Goal: Task Accomplishment & Management: Manage account settings

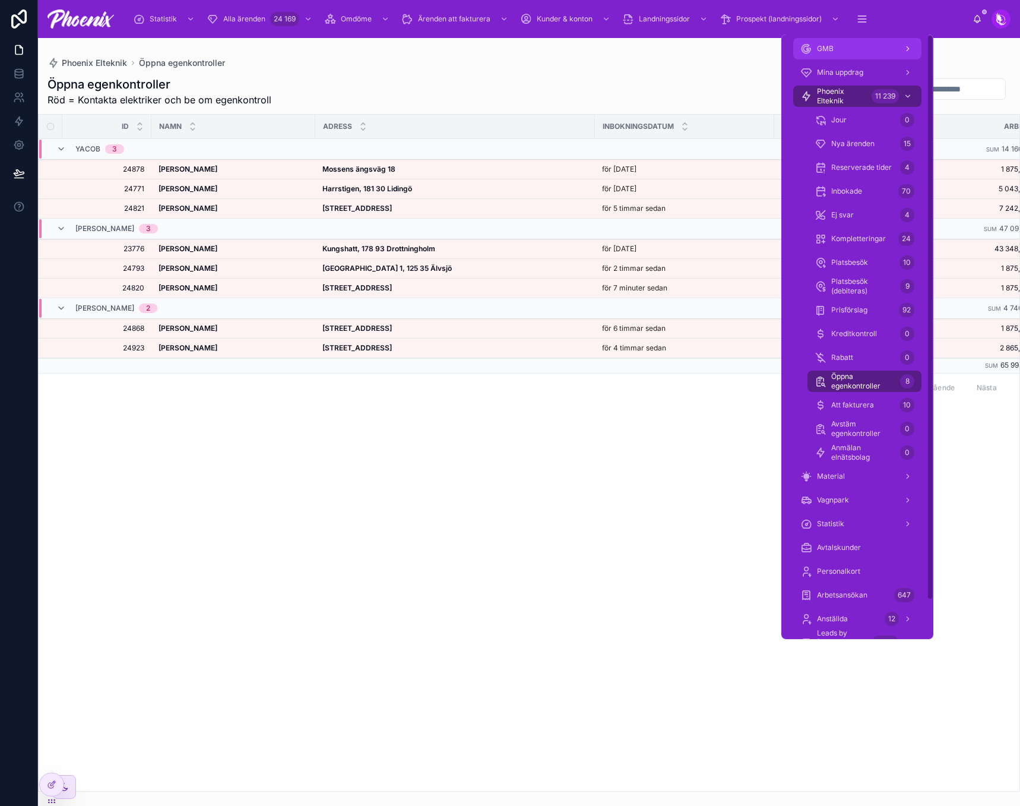
click at [865, 42] on div "GMB" at bounding box center [858, 48] width 114 height 19
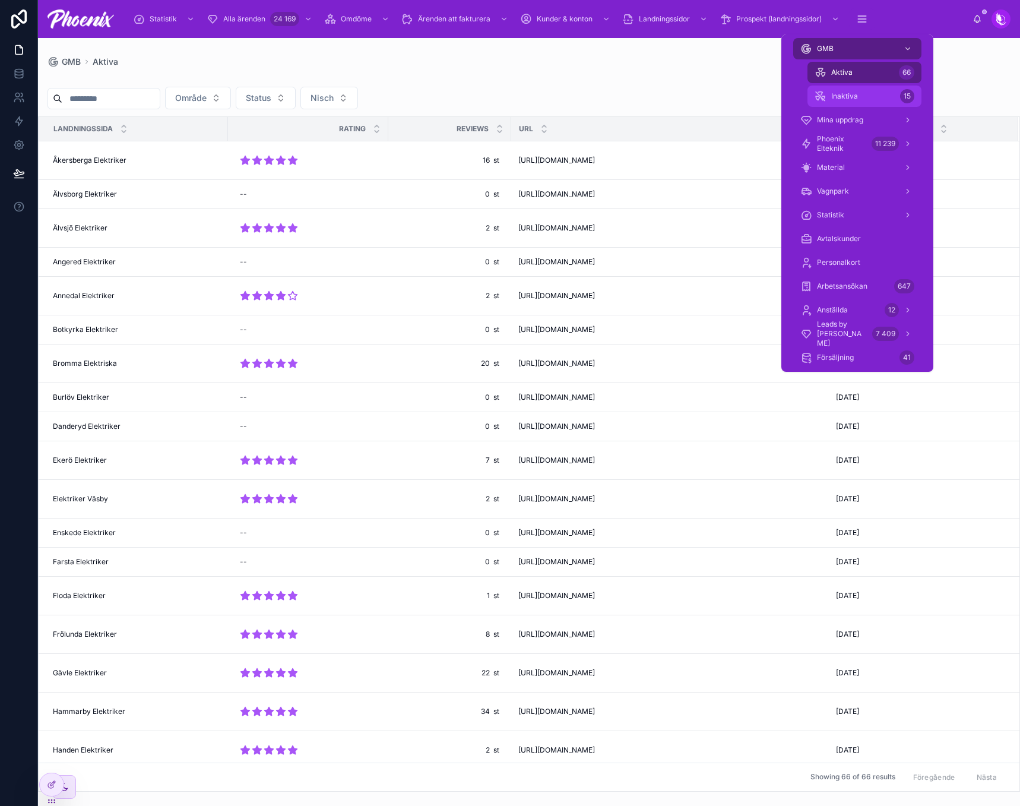
click at [865, 94] on div "Inaktiva 15" at bounding box center [865, 96] width 100 height 19
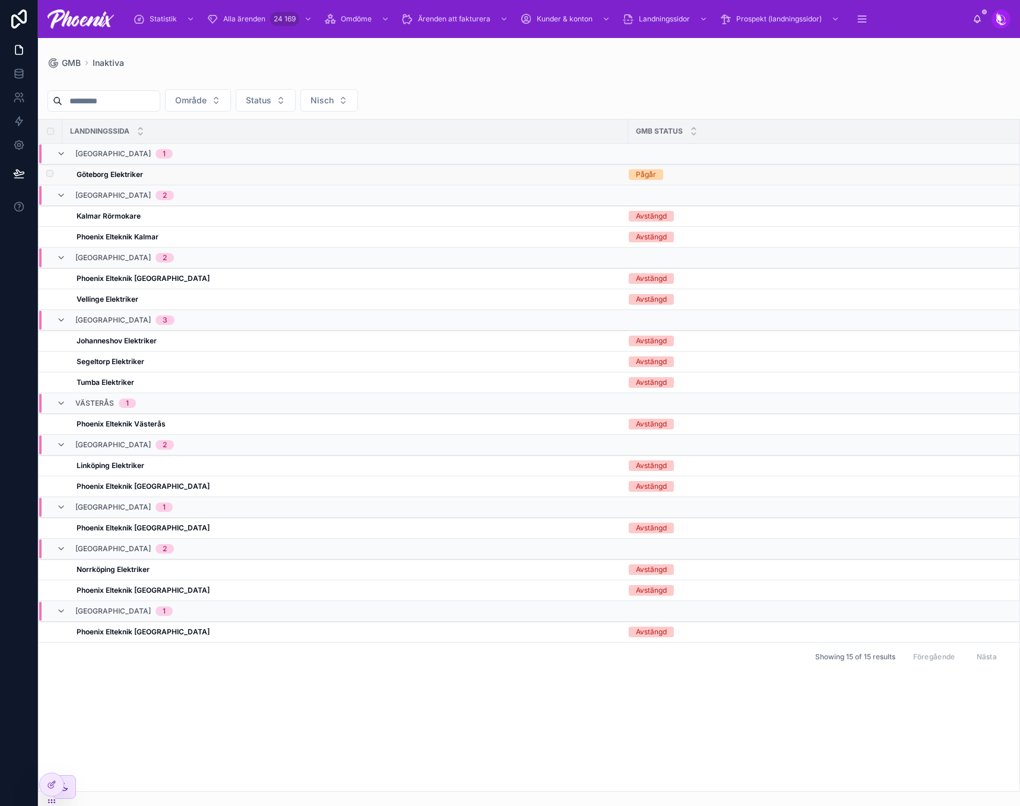
click at [127, 178] on strong "Göteborg Elektriker" at bounding box center [110, 174] width 67 height 9
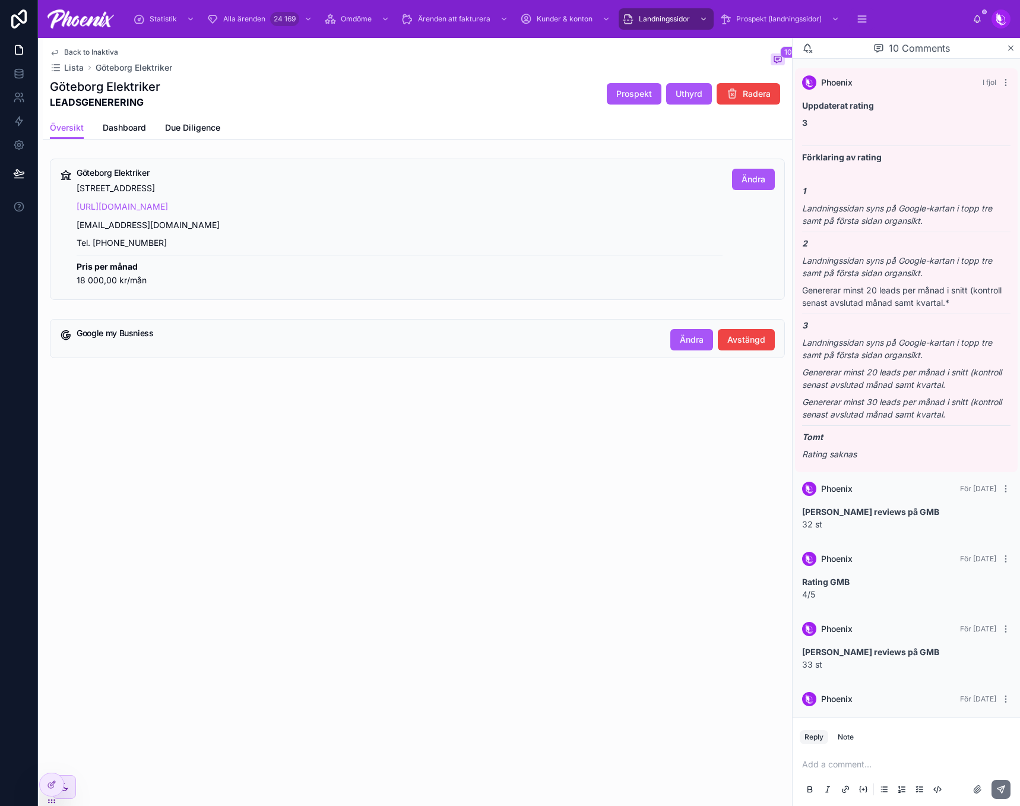
scroll to position [407, 0]
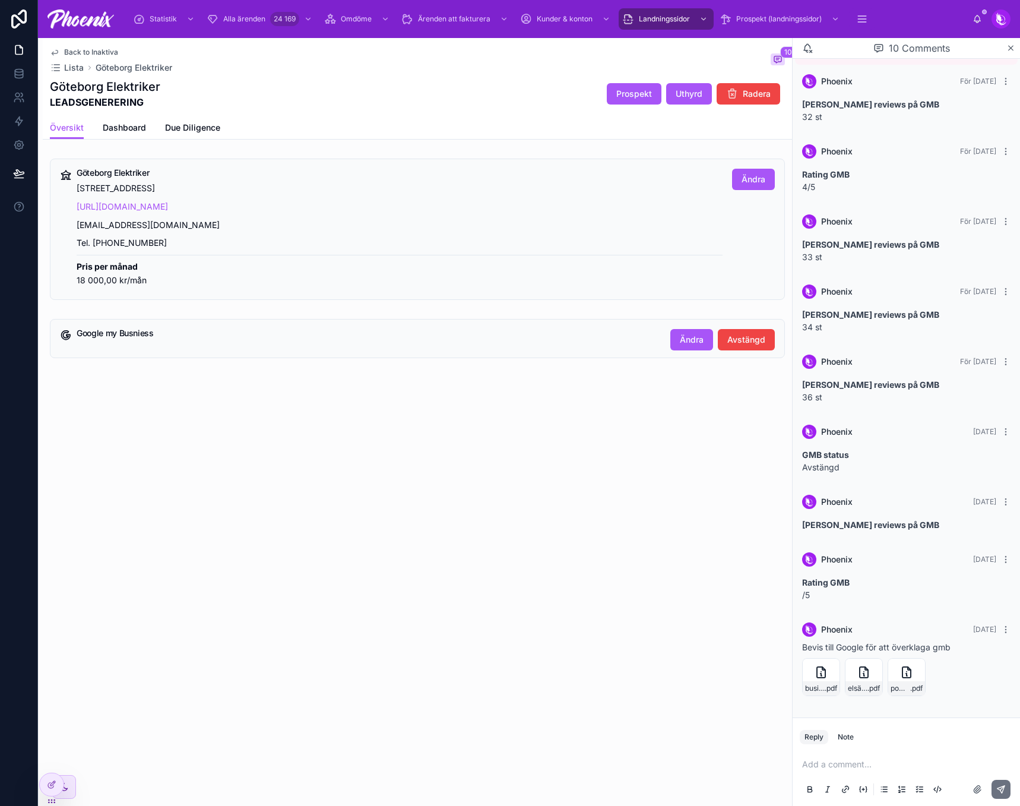
click at [137, 225] on p "[EMAIL_ADDRESS][DOMAIN_NAME]" at bounding box center [400, 226] width 646 height 14
copy p "[EMAIL_ADDRESS][DOMAIN_NAME]"
click at [702, 346] on button "Ändra" at bounding box center [691, 339] width 43 height 21
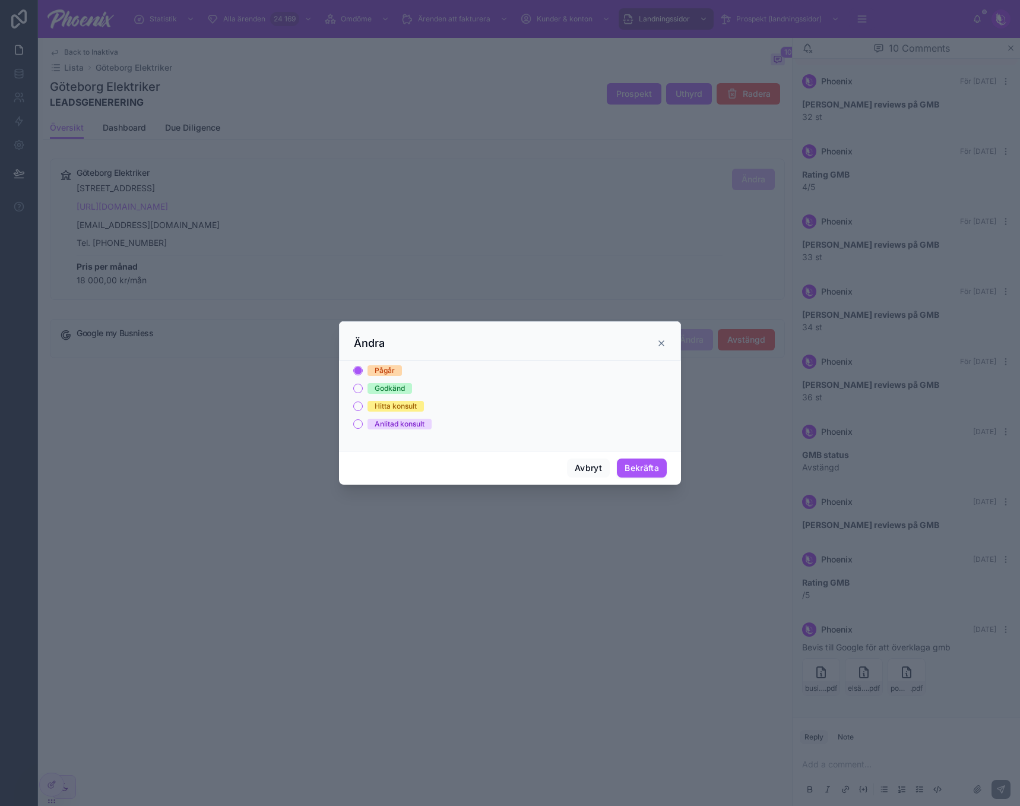
click at [375, 385] on div "Godkänd" at bounding box center [390, 388] width 30 height 11
click at [363, 385] on button "Godkänd" at bounding box center [358, 389] width 10 height 10
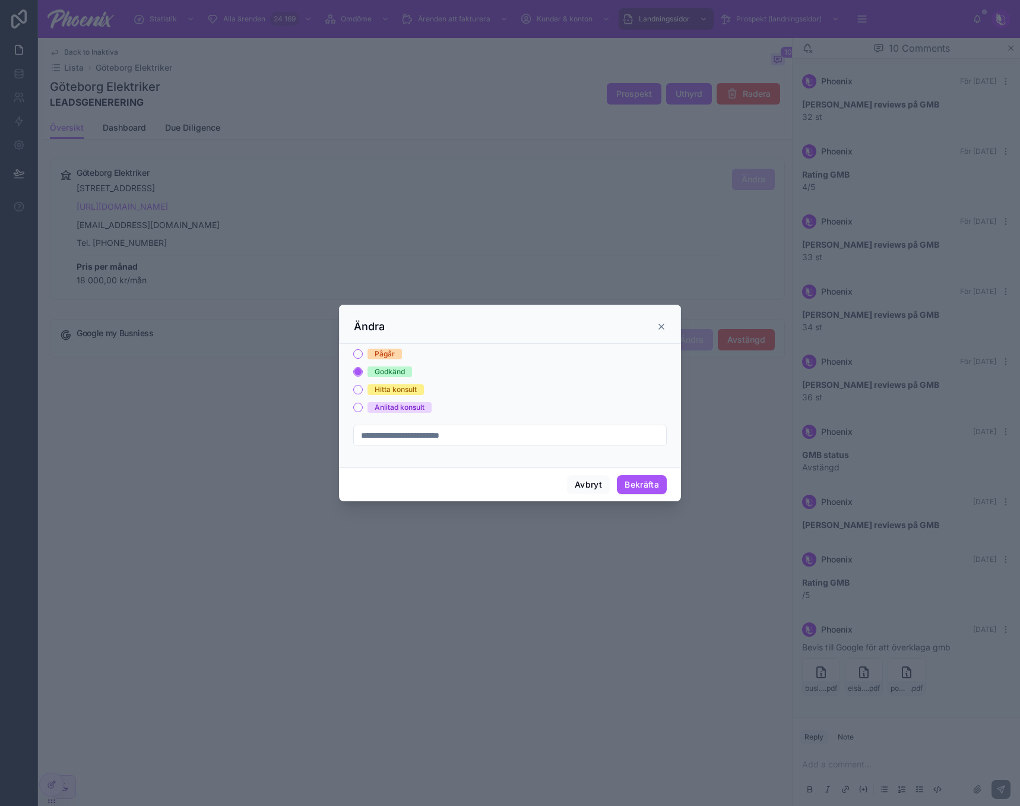
click at [386, 428] on form "Pågår Godkänd Hitta konsult [PERSON_NAME] konsult" at bounding box center [510, 403] width 314 height 109
click at [386, 430] on input "text" at bounding box center [510, 435] width 312 height 17
click at [544, 440] on input "text" at bounding box center [510, 435] width 312 height 17
paste input "**********"
type input "**********"
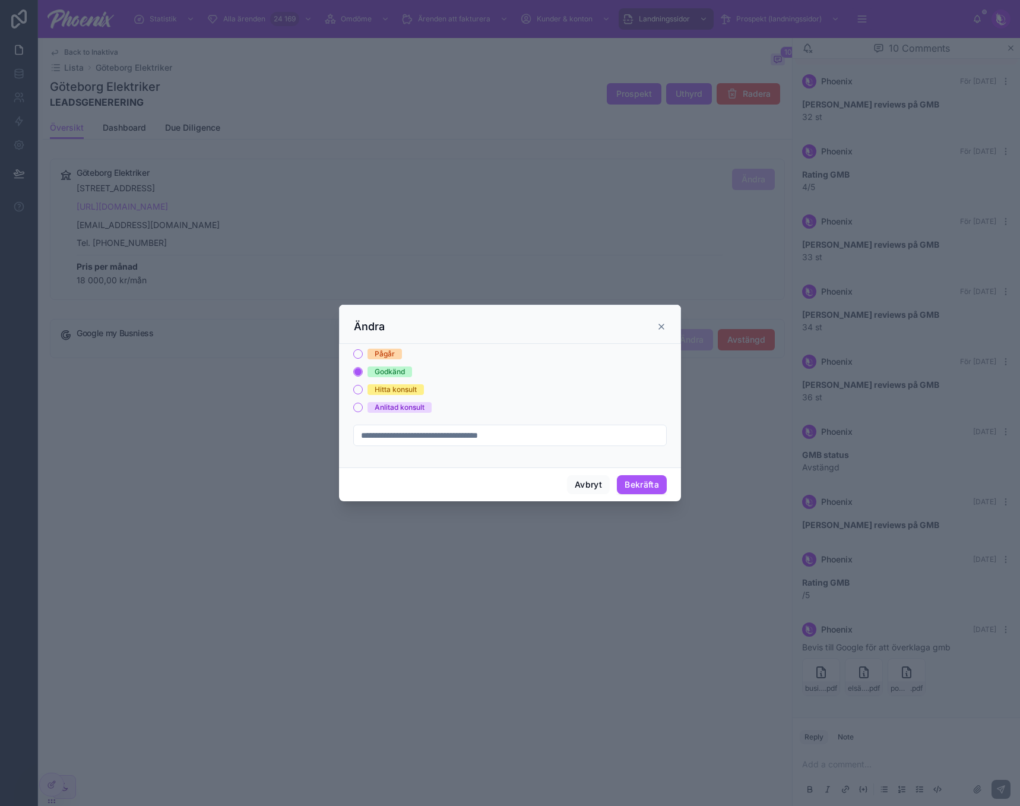
click at [581, 397] on div "Pågår Godkänd Hitta konsult [PERSON_NAME] konsult" at bounding box center [510, 381] width 314 height 64
click at [629, 483] on button "Bekräfta" at bounding box center [642, 484] width 50 height 19
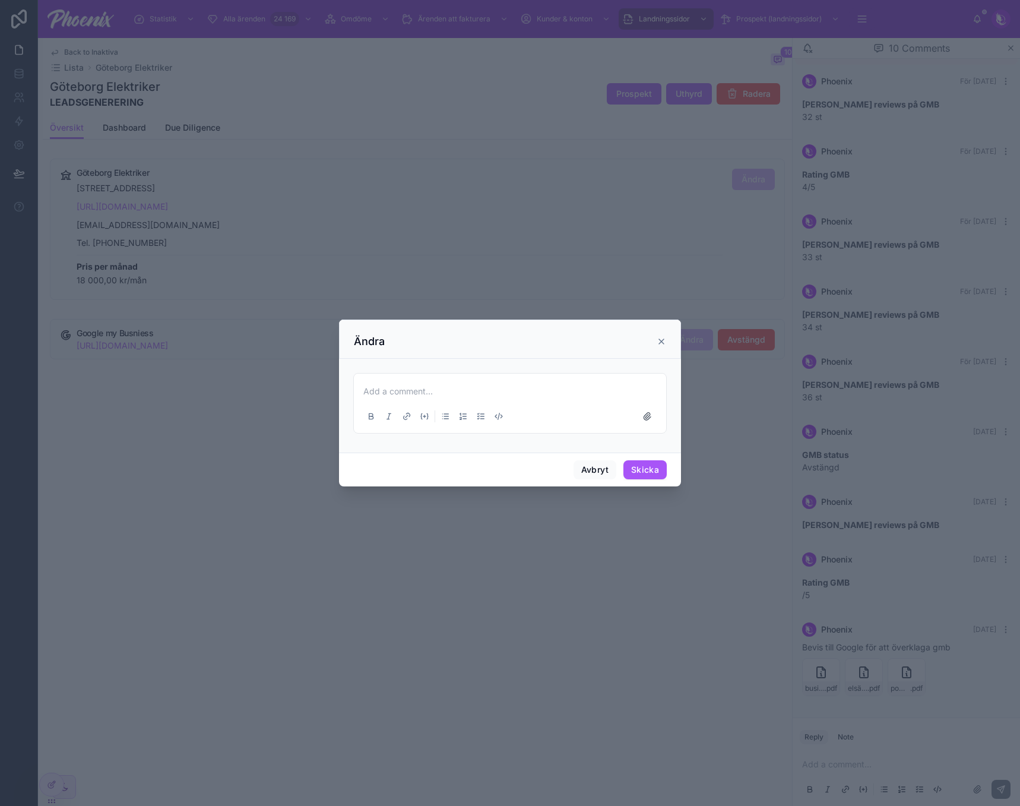
click at [662, 347] on div "Ändra" at bounding box center [510, 341] width 312 height 14
click at [661, 340] on icon at bounding box center [662, 342] width 10 height 10
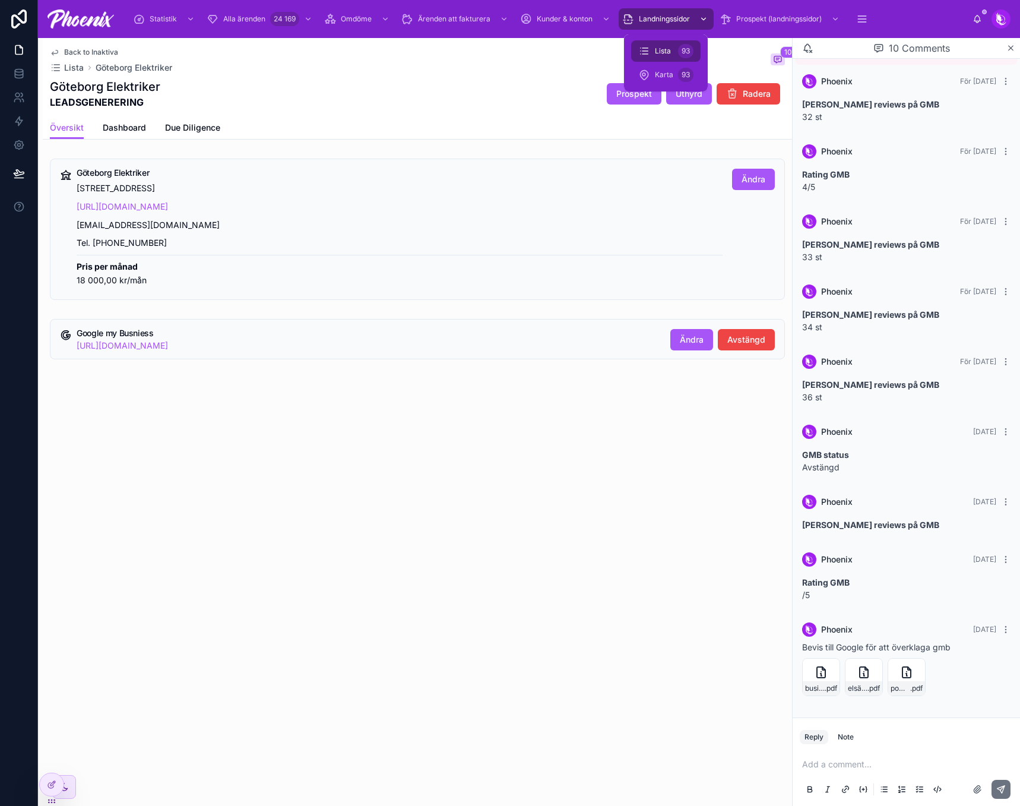
click at [672, 14] on div "Landningssidor" at bounding box center [666, 19] width 88 height 19
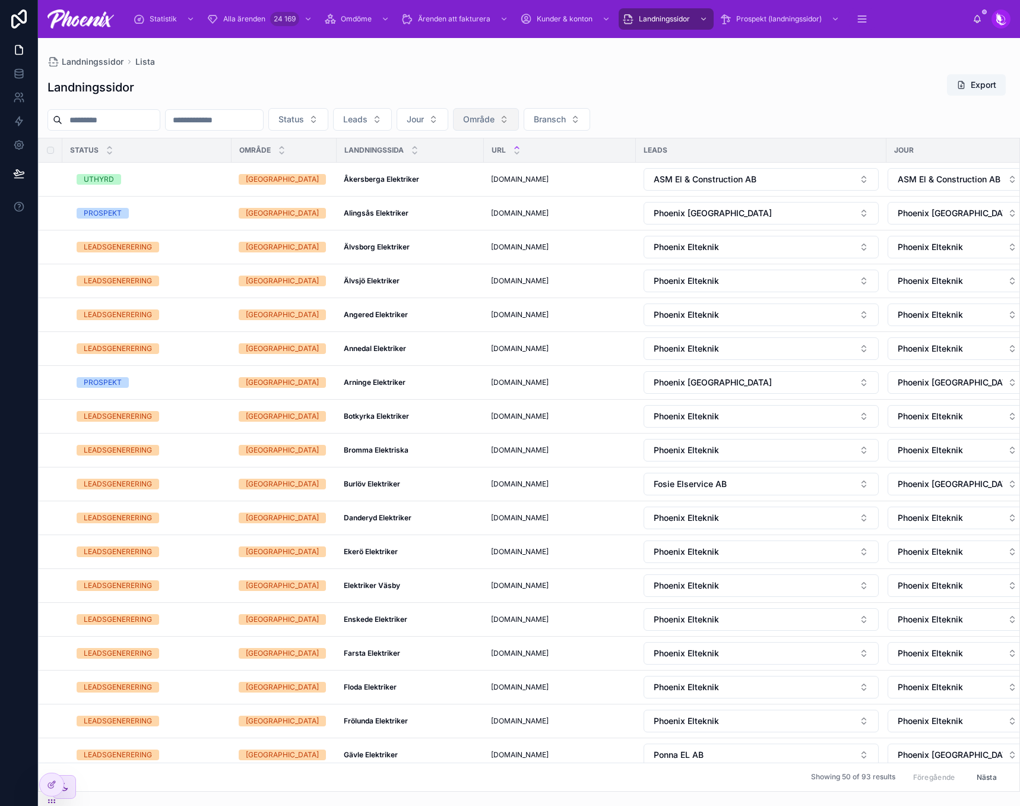
click at [495, 122] on span "Område" at bounding box center [478, 119] width 31 height 12
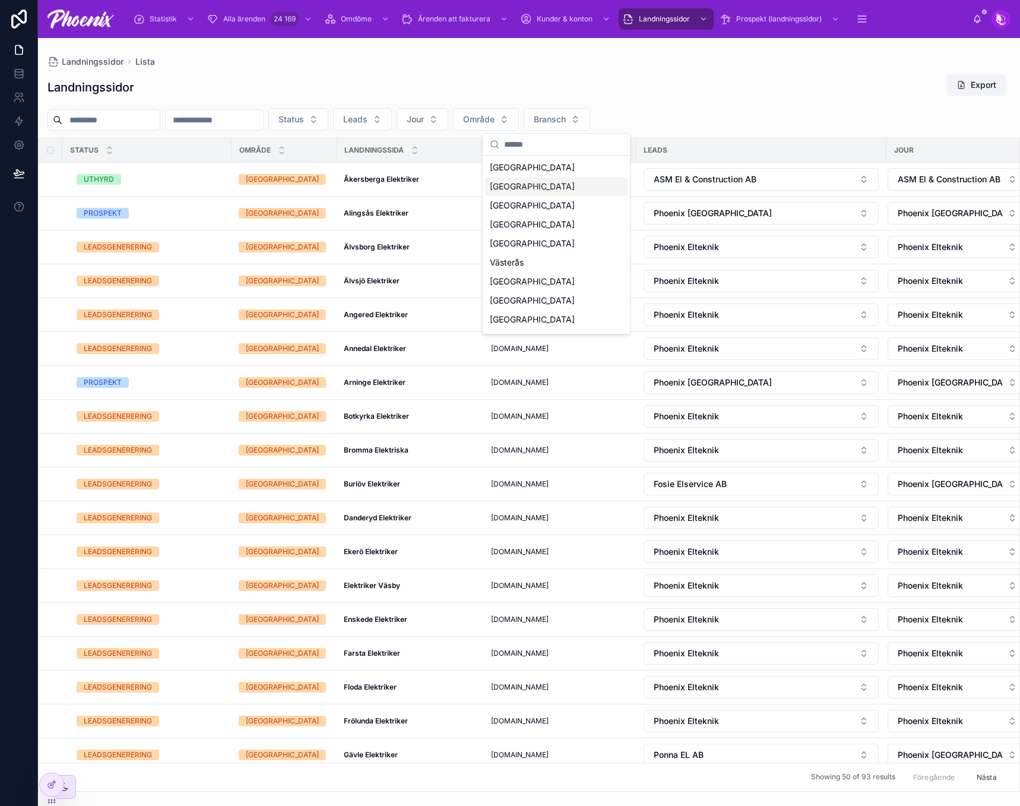
click at [544, 185] on div "[GEOGRAPHIC_DATA]" at bounding box center [556, 186] width 143 height 19
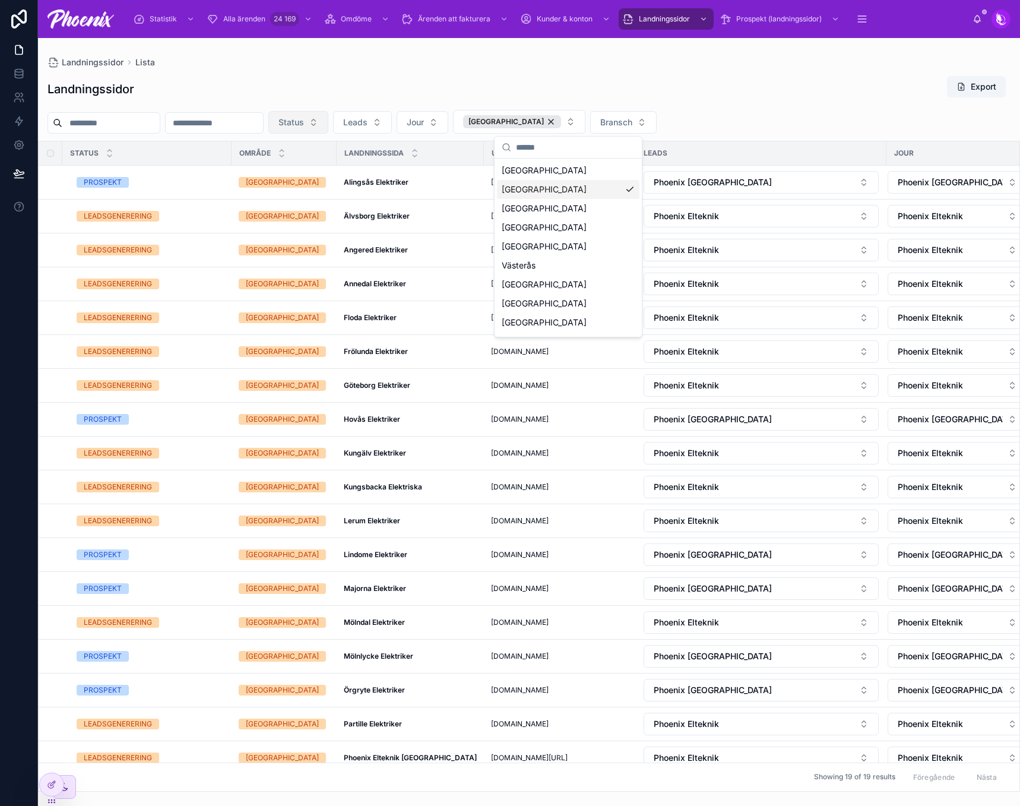
click at [328, 112] on button "Status" at bounding box center [298, 122] width 60 height 23
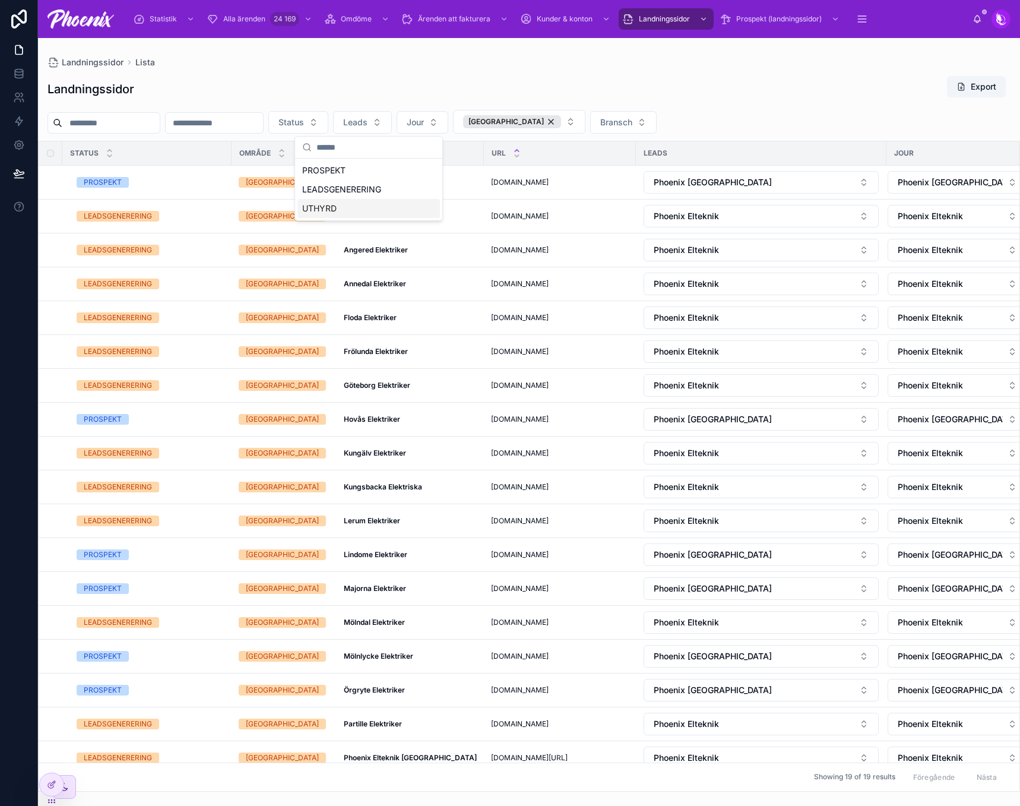
click at [350, 202] on div "UTHYRD" at bounding box center [369, 208] width 143 height 19
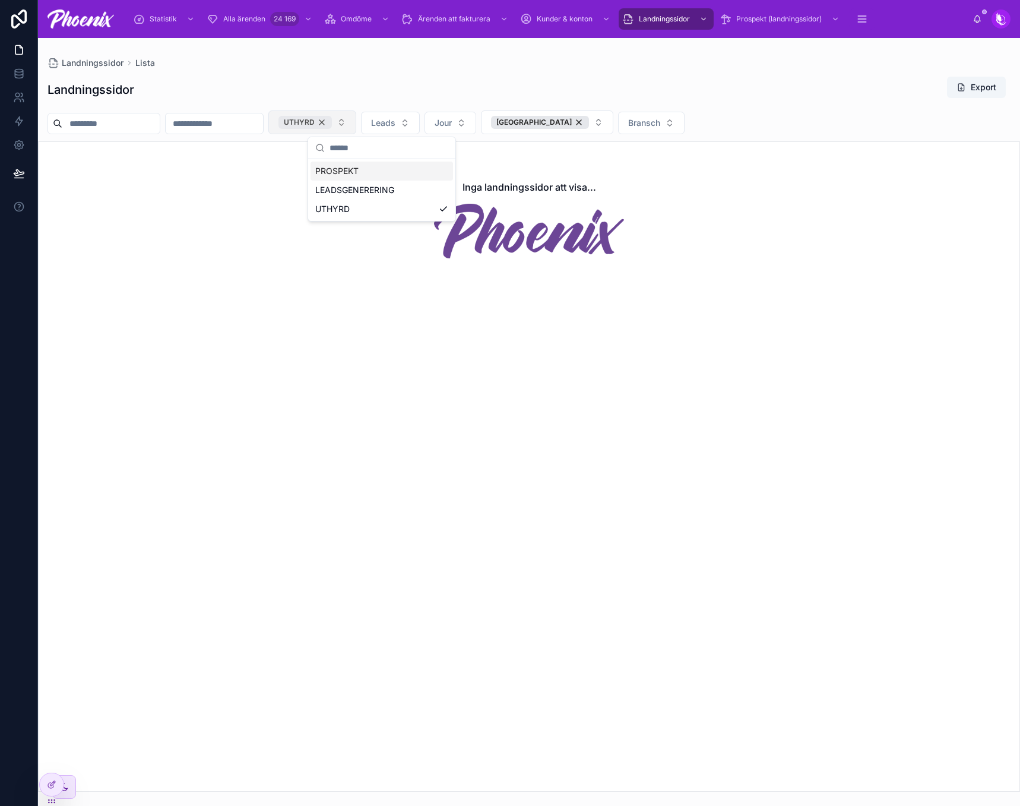
click at [332, 119] on div "UTHYRD" at bounding box center [305, 122] width 53 height 13
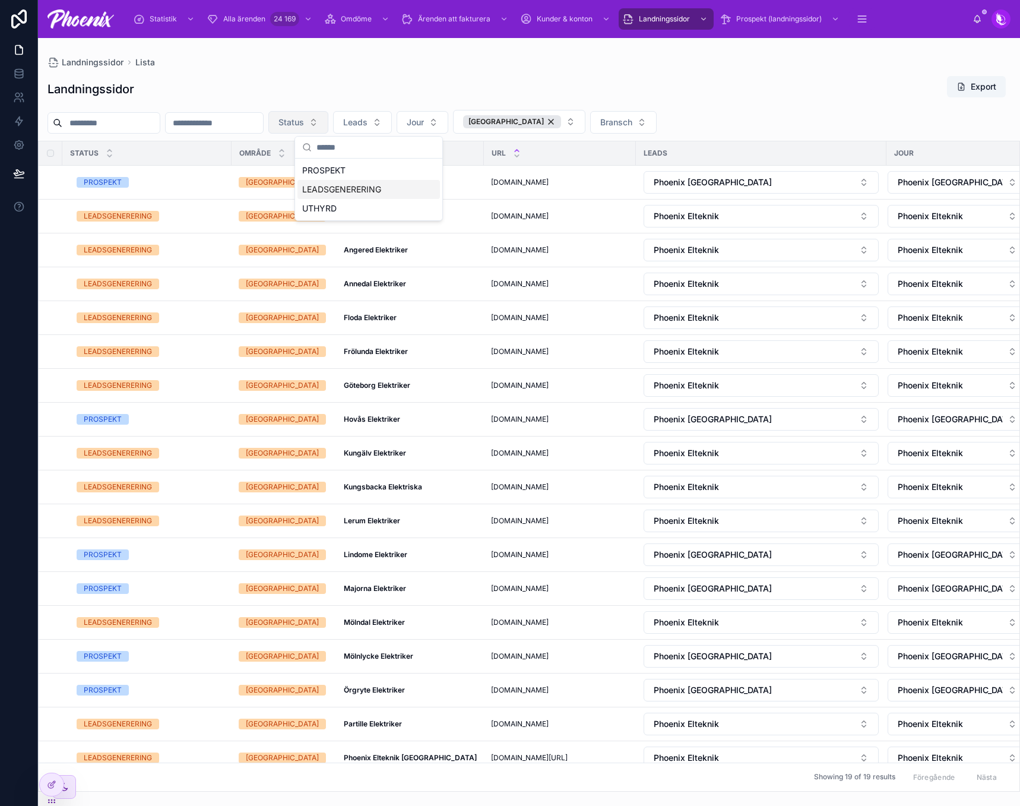
click at [365, 185] on div "LEADSGENERERING" at bounding box center [369, 189] width 143 height 19
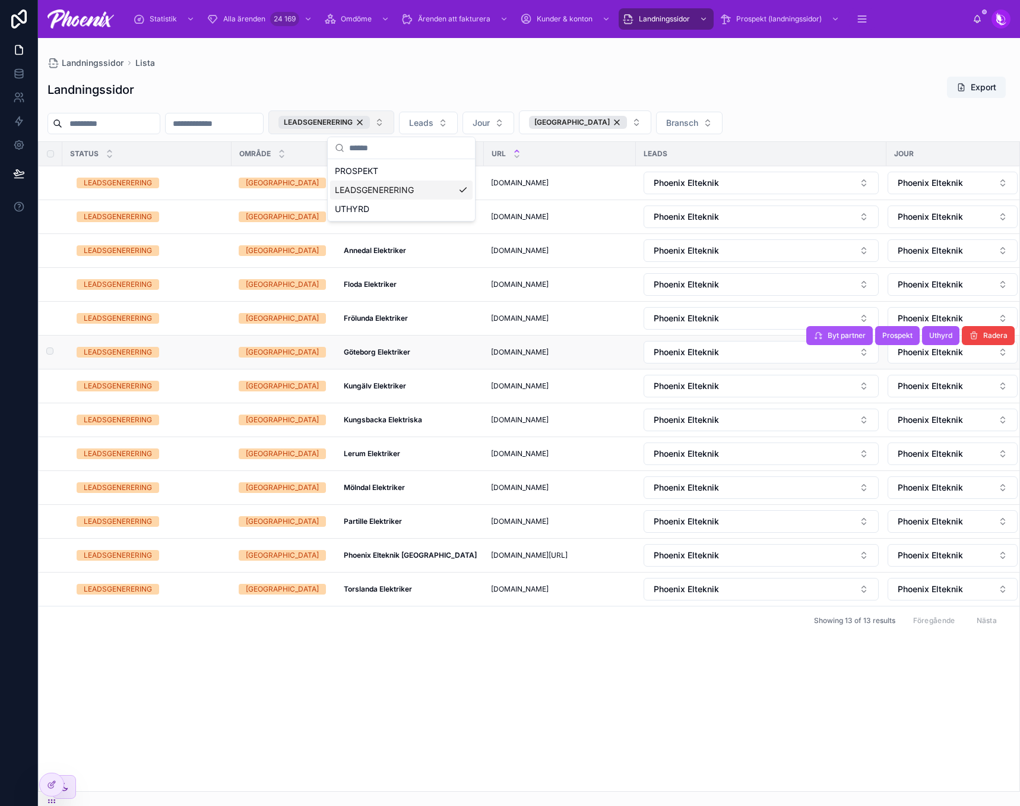
click at [128, 358] on td "LEADSGENERERING" at bounding box center [146, 353] width 169 height 34
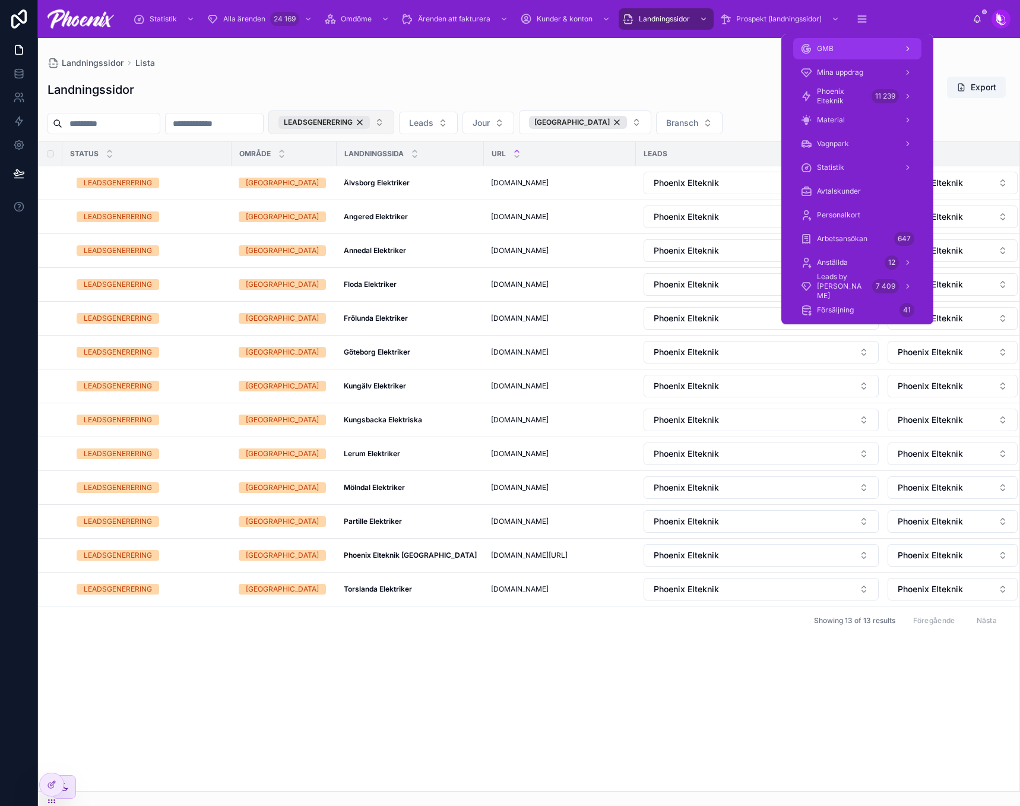
click at [851, 45] on div "GMB" at bounding box center [858, 48] width 114 height 19
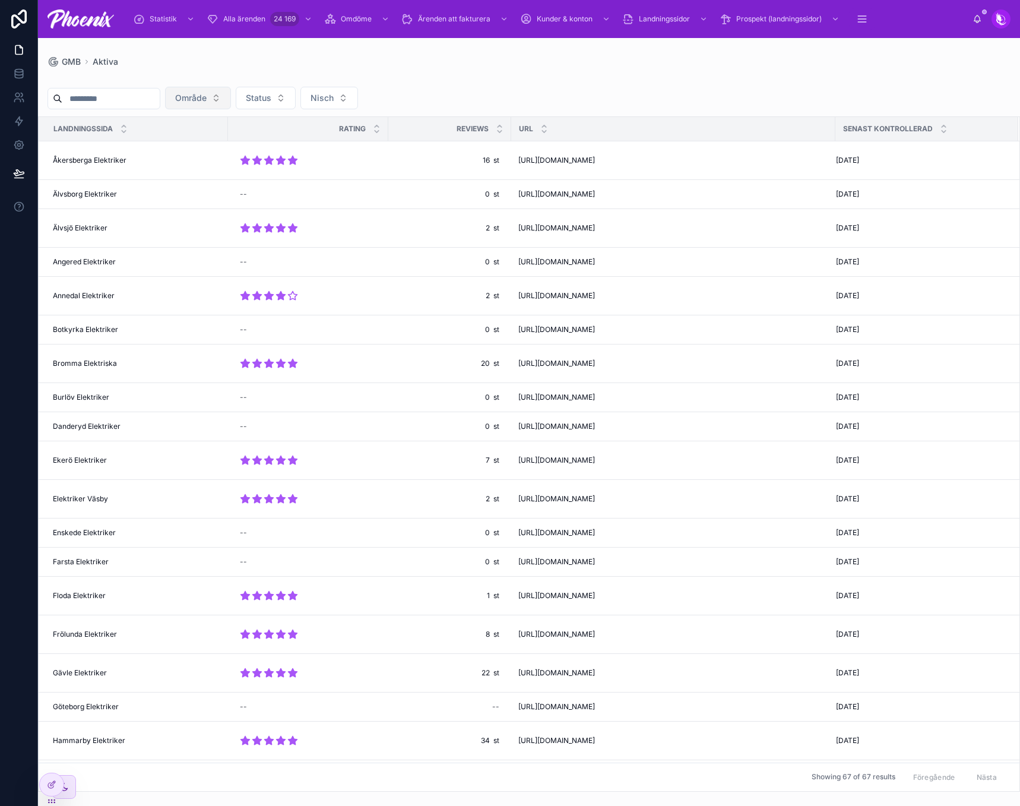
click at [207, 96] on span "Område" at bounding box center [190, 98] width 31 height 12
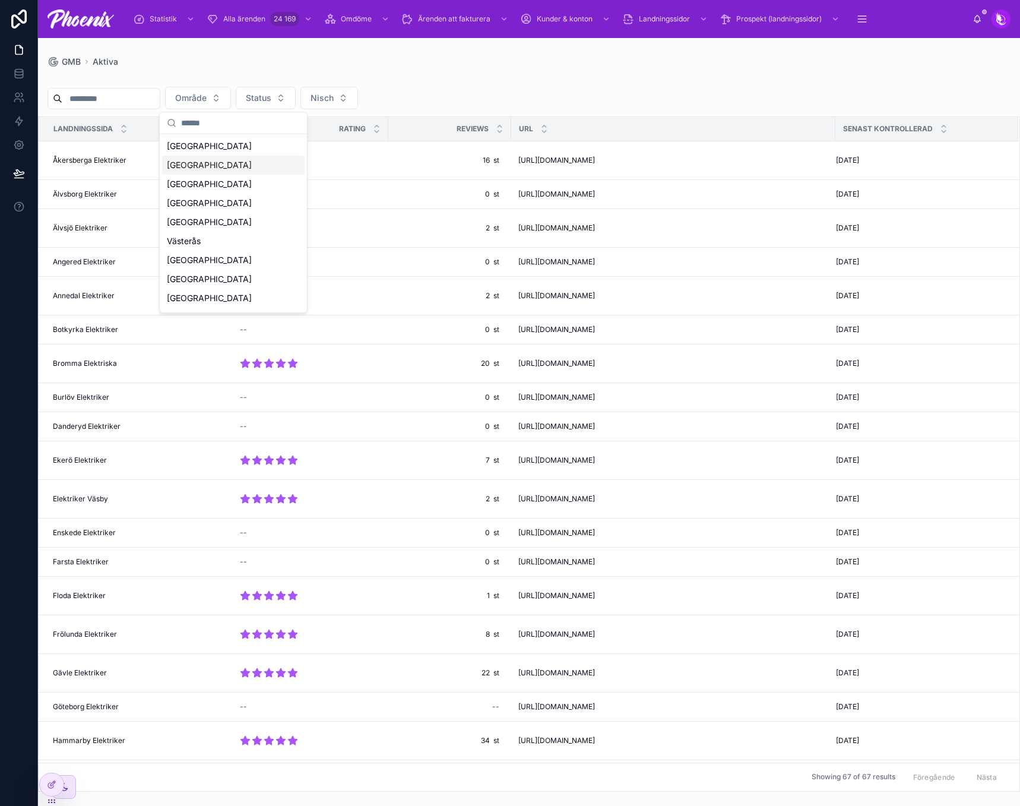
click at [227, 163] on div "[GEOGRAPHIC_DATA]" at bounding box center [233, 165] width 143 height 19
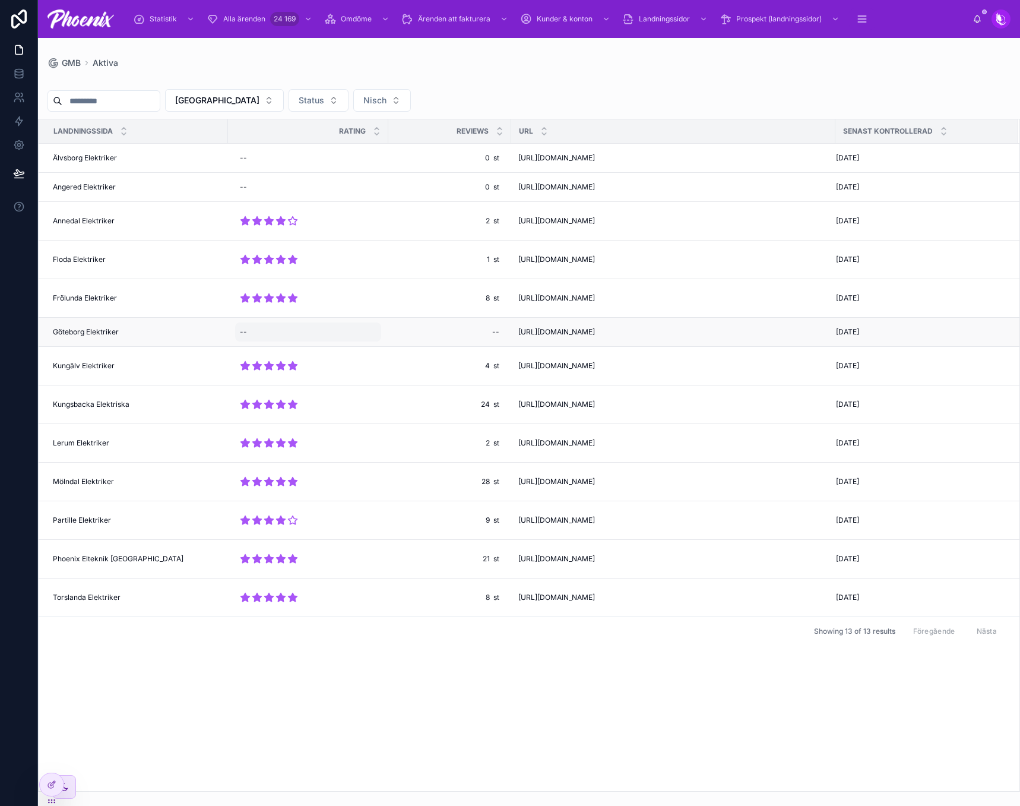
click at [272, 329] on div "--" at bounding box center [308, 331] width 146 height 19
click at [286, 348] on icon at bounding box center [283, 348] width 9 height 8
click at [382, 346] on icon "submit" at bounding box center [386, 348] width 10 height 10
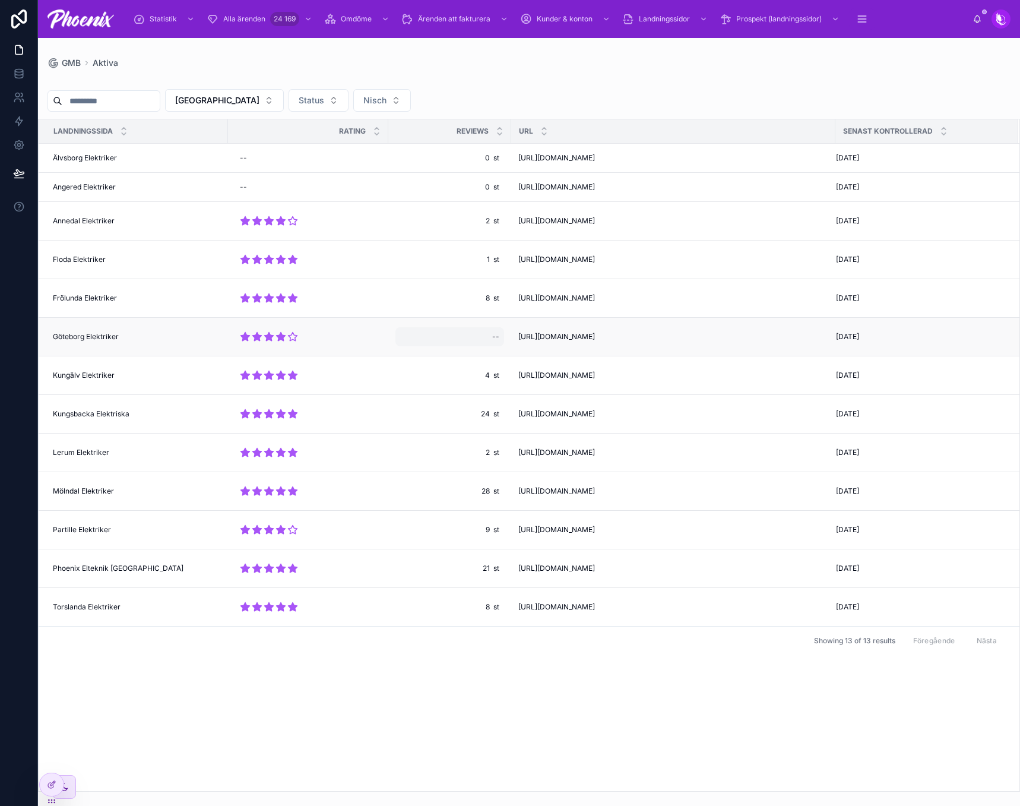
click at [472, 339] on div "--" at bounding box center [450, 336] width 109 height 19
type input "*****"
click at [641, 354] on icon "submit" at bounding box center [639, 353] width 10 height 10
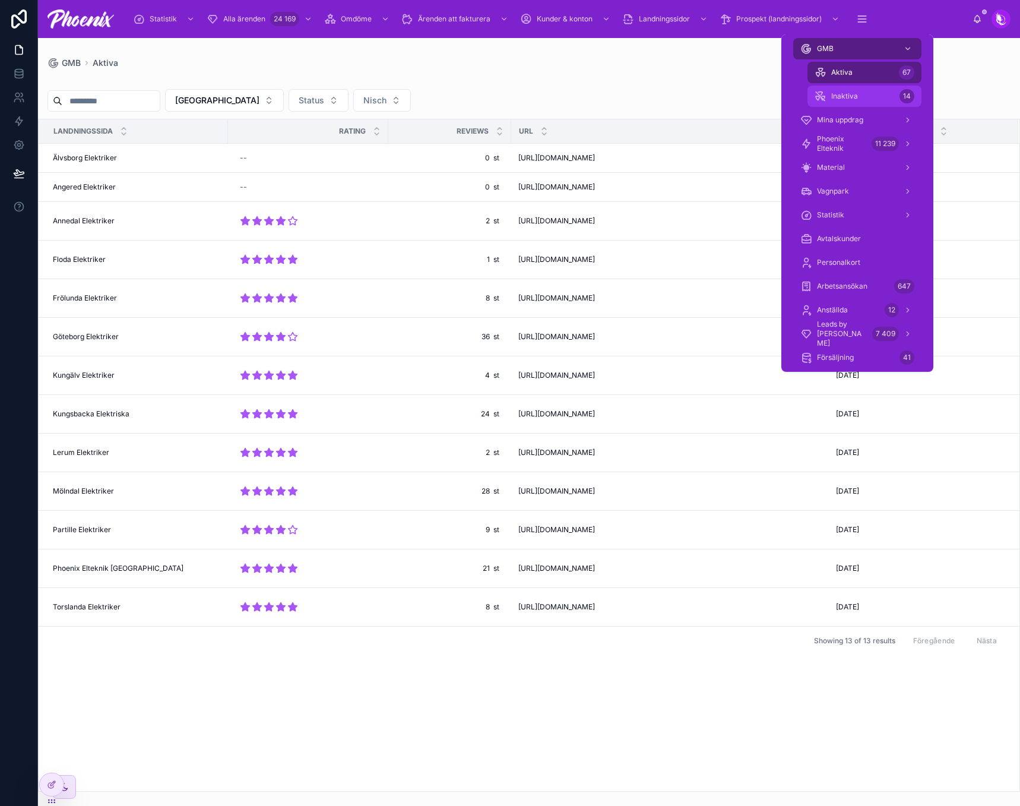
click at [871, 94] on div "Inaktiva 14" at bounding box center [865, 96] width 100 height 19
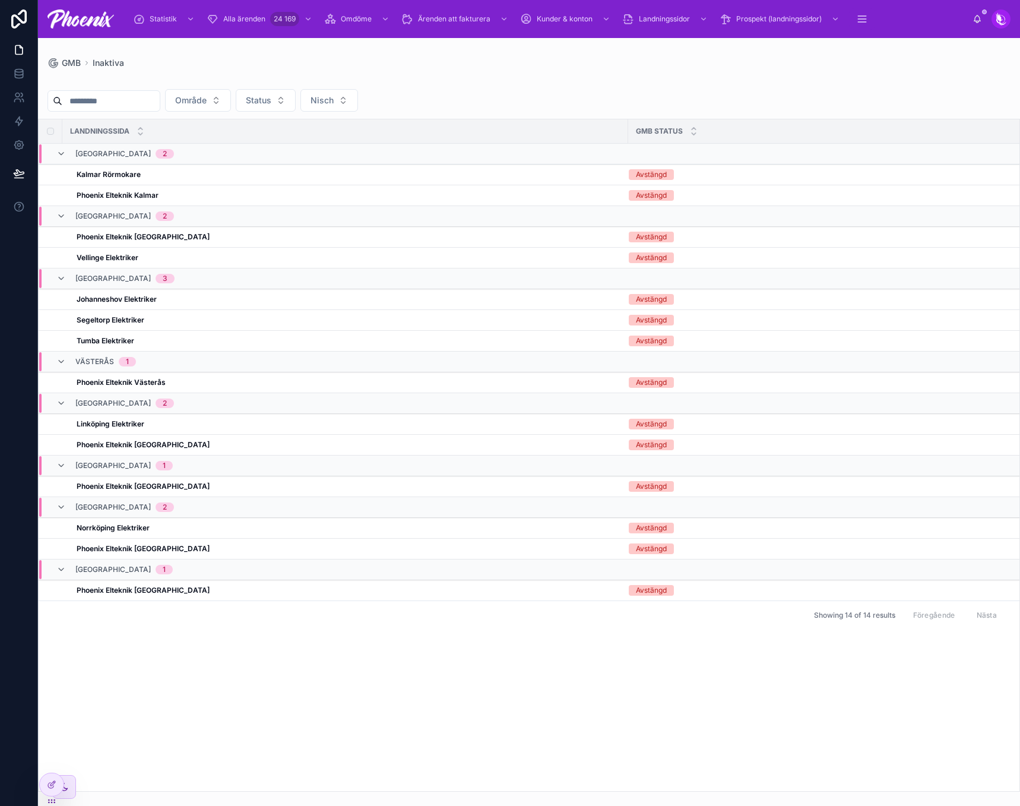
click at [616, 77] on div at bounding box center [529, 79] width 963 height 6
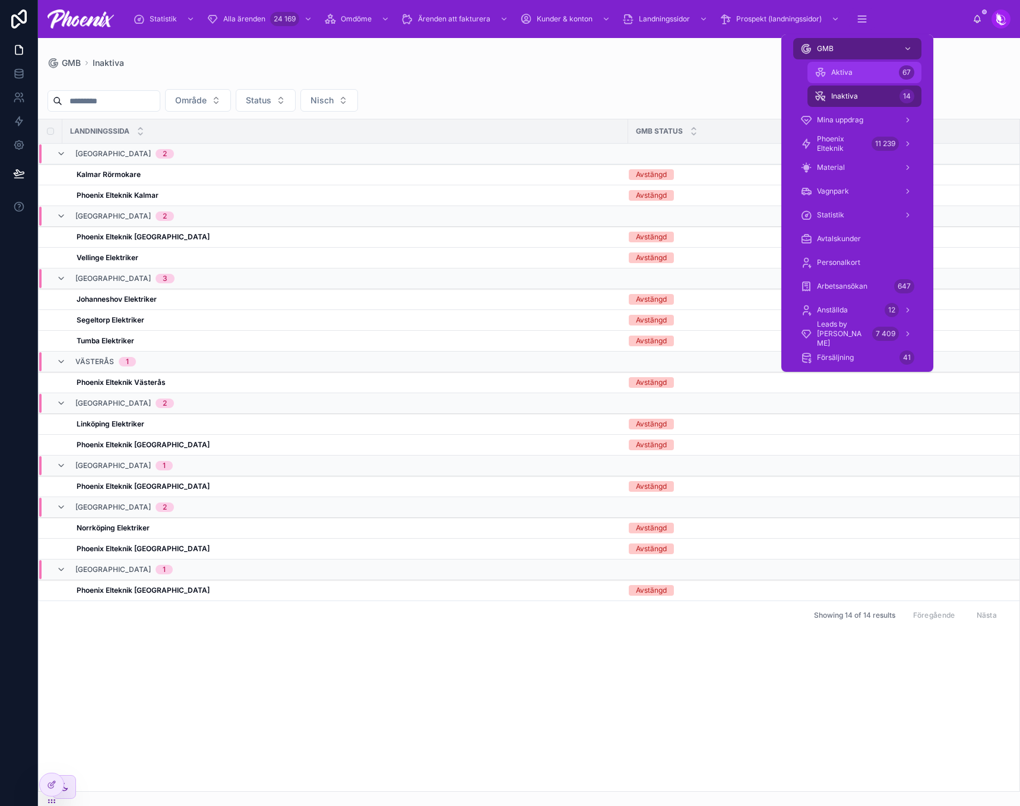
click at [851, 73] on span "Aktiva" at bounding box center [841, 73] width 21 height 10
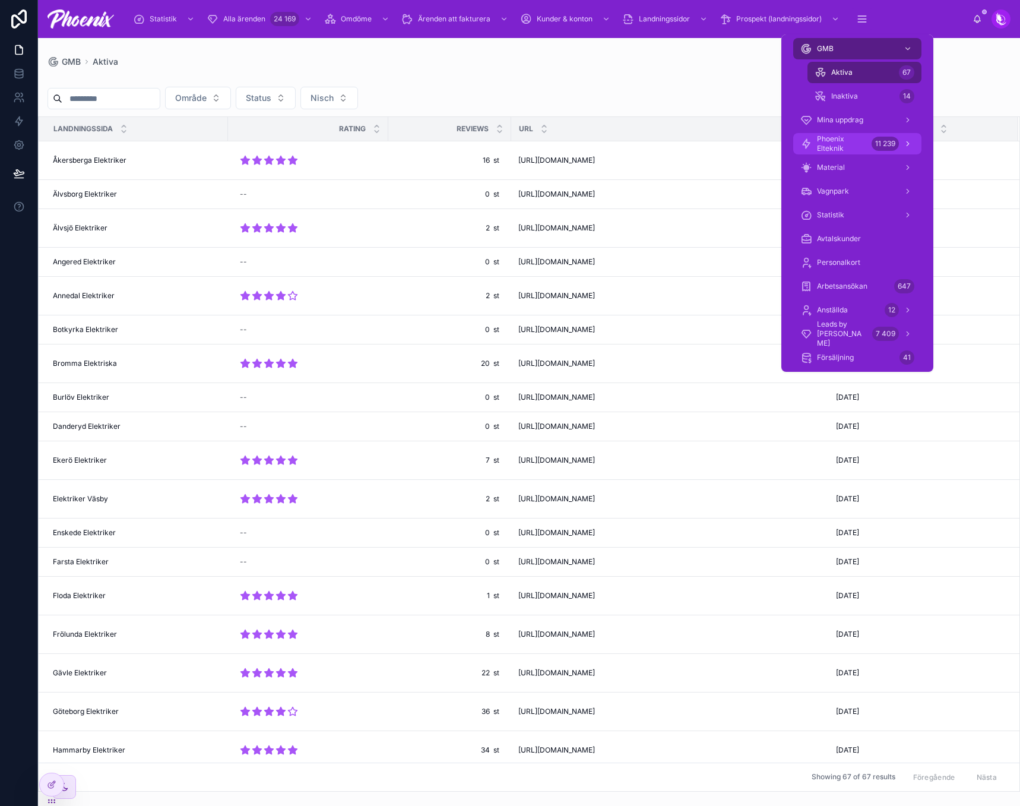
click at [852, 140] on span "Phoenix Elteknik" at bounding box center [842, 143] width 50 height 19
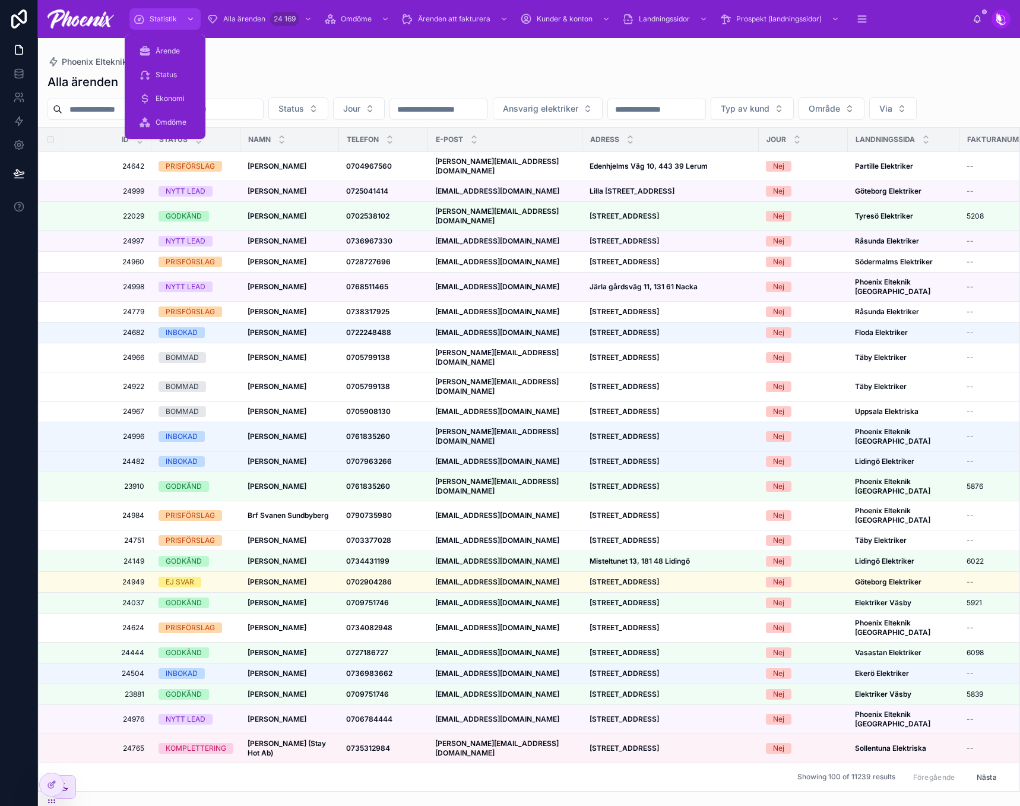
click at [171, 23] on div "Statistik" at bounding box center [165, 19] width 64 height 19
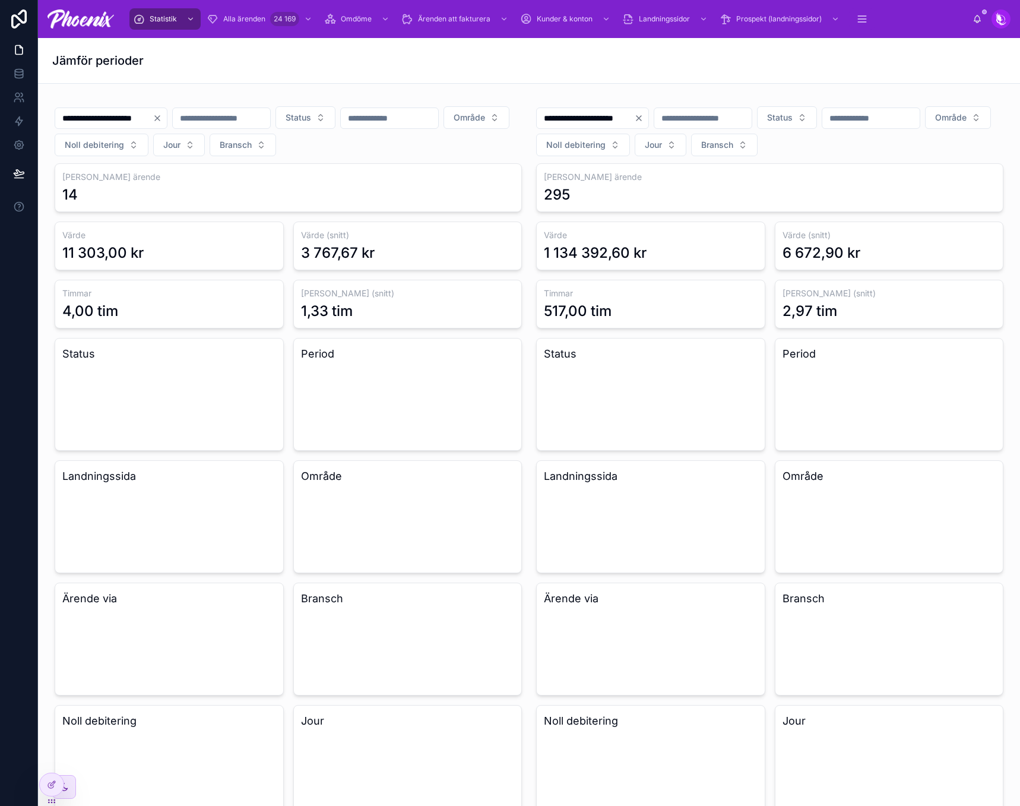
click at [372, 78] on div "Jämför perioder" at bounding box center [529, 60] width 954 height 45
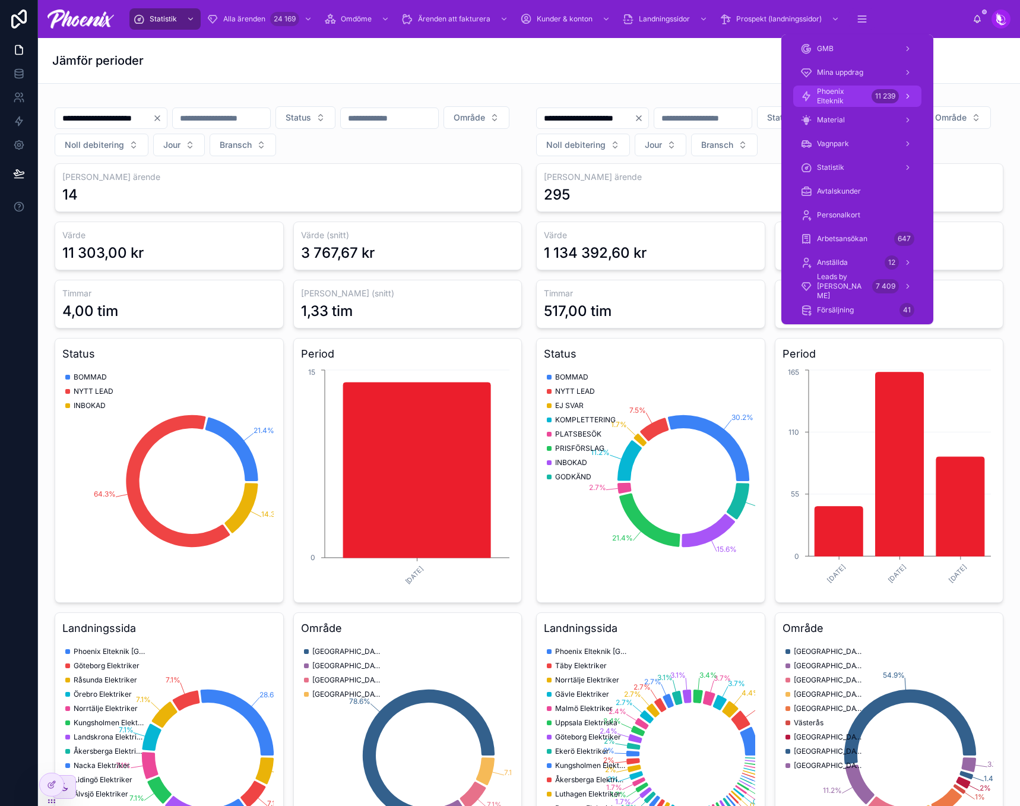
click at [853, 94] on span "Phoenix Elteknik" at bounding box center [842, 96] width 50 height 19
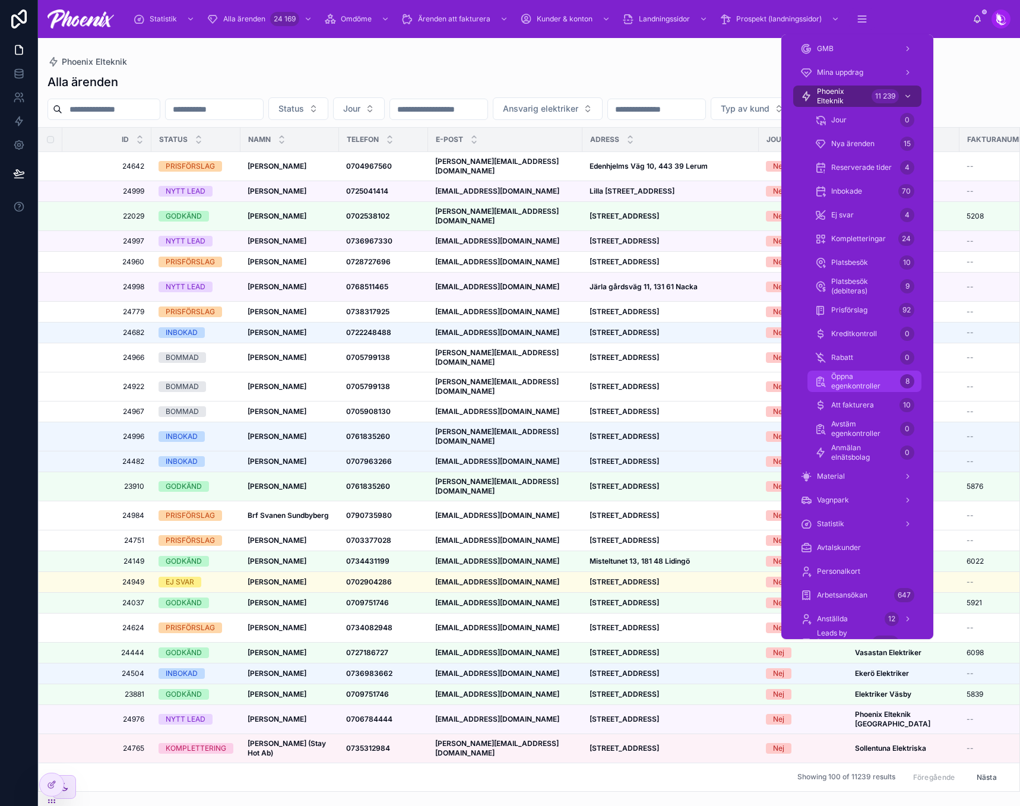
click at [856, 379] on span "Öppna egenkontroller" at bounding box center [863, 381] width 64 height 19
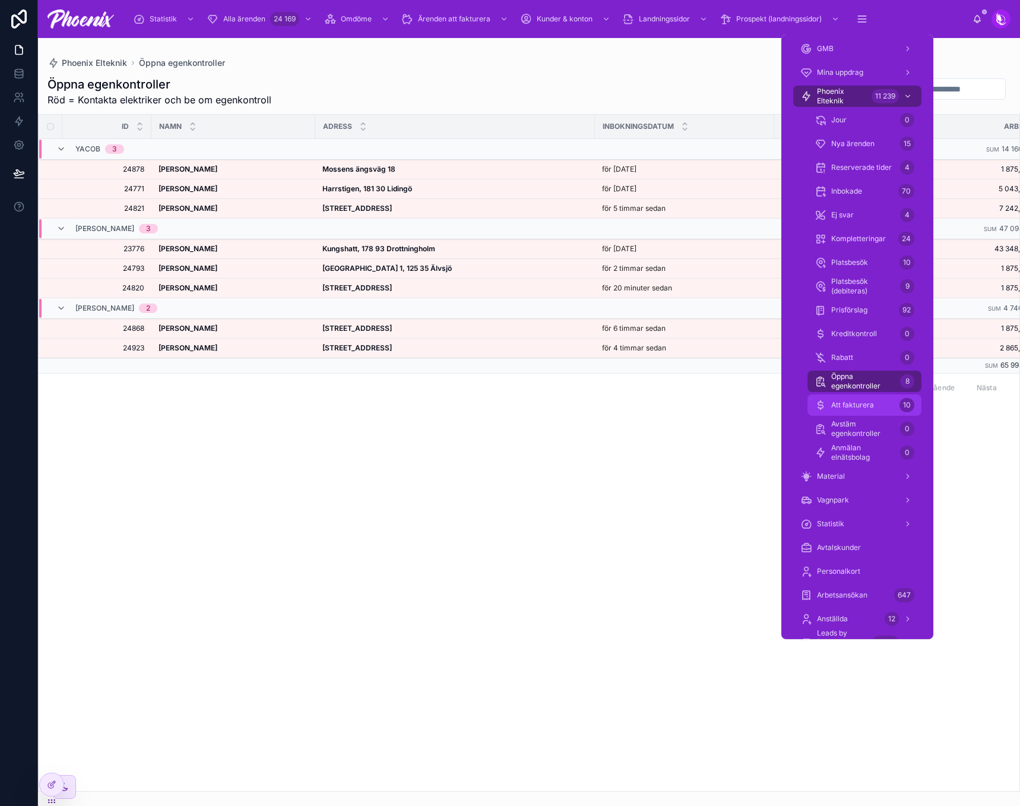
click at [856, 398] on div "Att fakturera 10" at bounding box center [865, 405] width 100 height 19
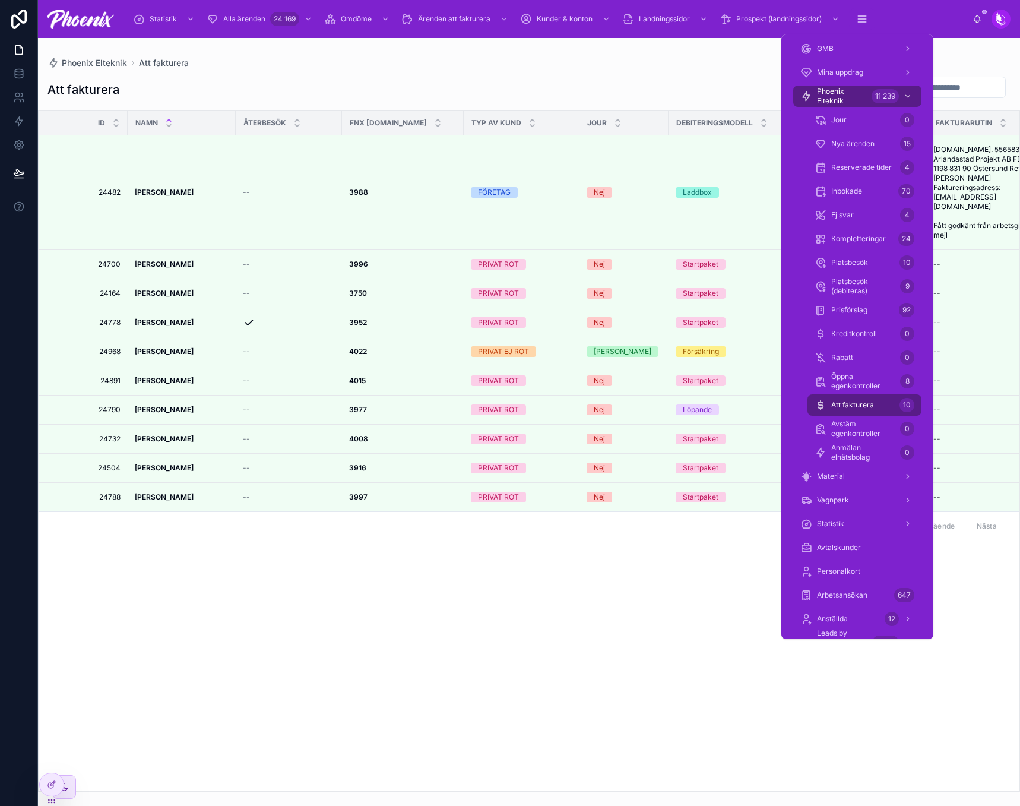
drag, startPoint x: 702, startPoint y: 592, endPoint x: 714, endPoint y: 578, distance: 18.5
click at [702, 586] on div "Id NAMN ÅTERBESÖK FNX [DOMAIN_NAME] TYP AV KUND JOUR Debiteringsmodell via fakt…" at bounding box center [529, 451] width 981 height 680
click at [868, 297] on div "Platsbesök (debiteras) 9" at bounding box center [865, 286] width 128 height 24
click at [868, 300] on link "Prisförslag 92" at bounding box center [865, 309] width 114 height 21
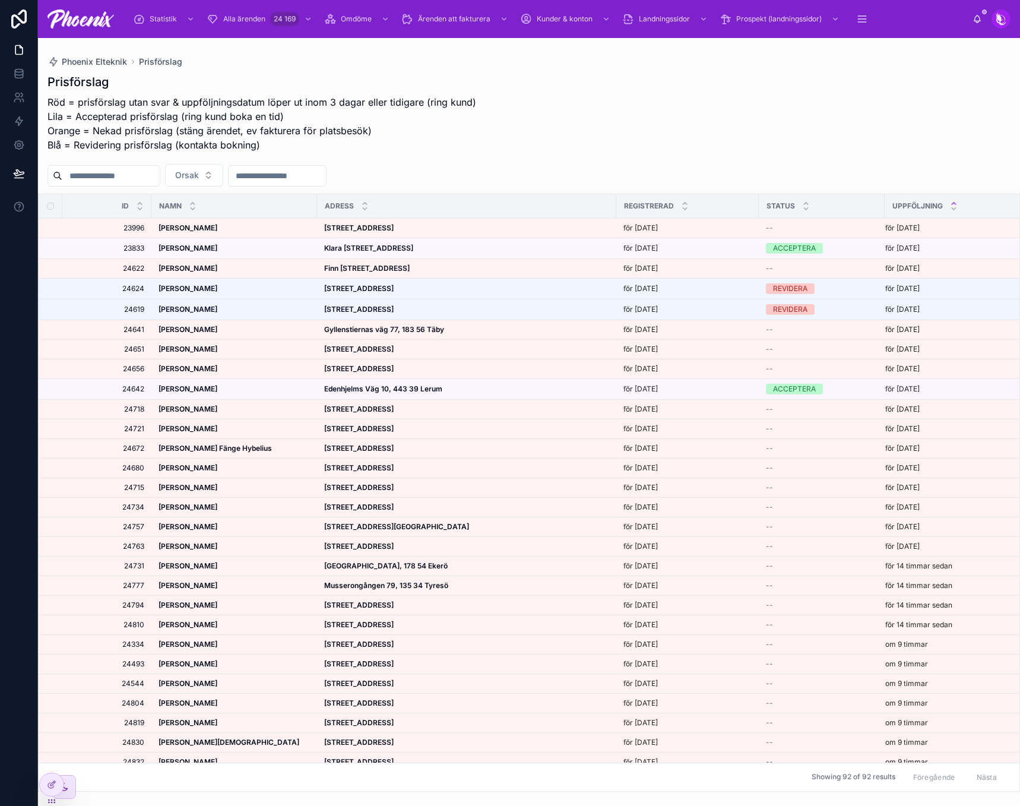
click at [686, 157] on div "Prisförslag Röd = prisförslag utan svar & uppföljningsdatum löper ut inom 3 dag…" at bounding box center [529, 429] width 982 height 725
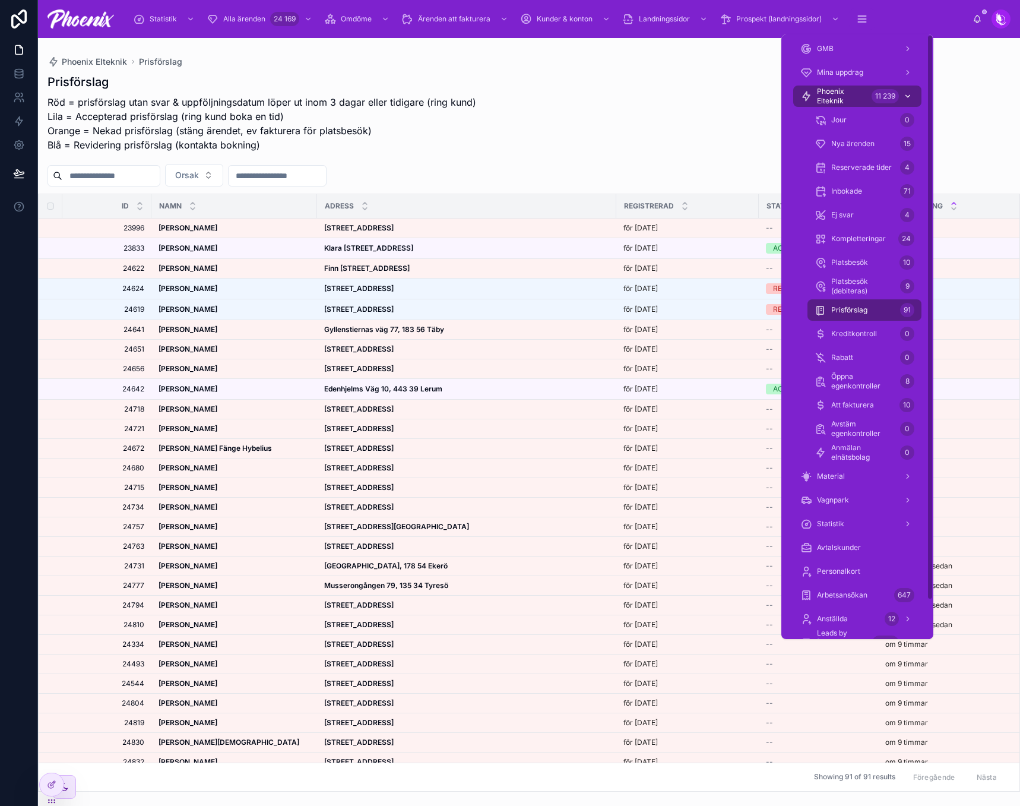
click at [860, 90] on span "Phoenix Elteknik" at bounding box center [842, 96] width 50 height 19
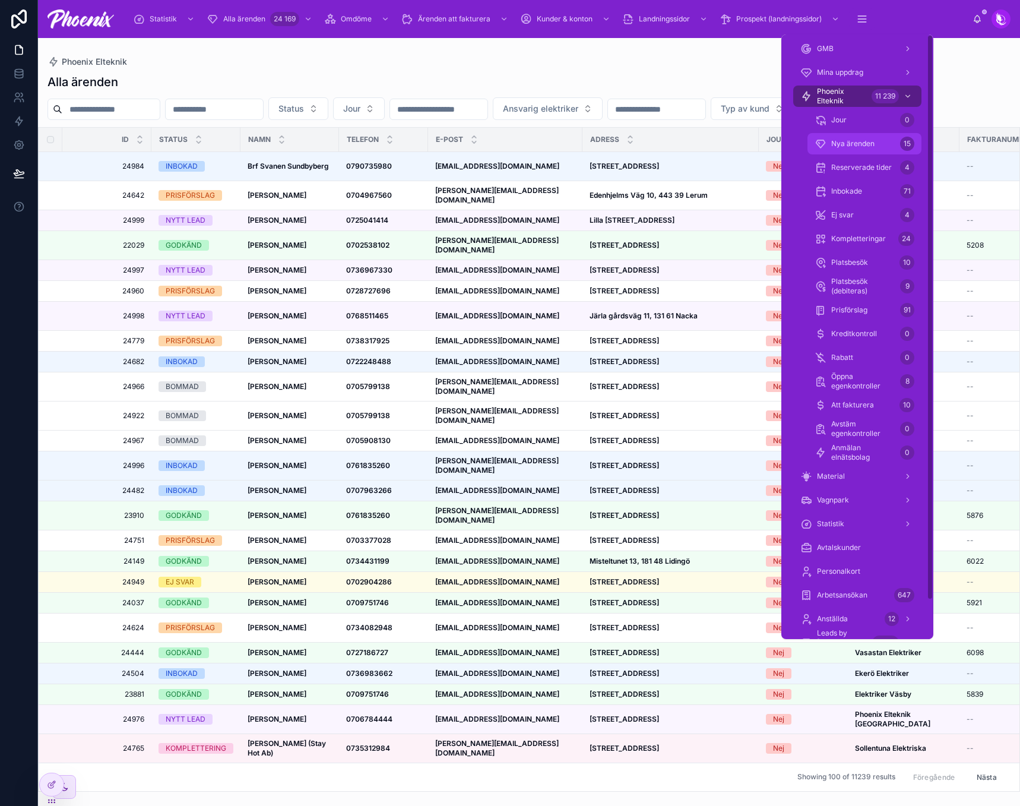
click at [890, 135] on div "Nya ärenden 15" at bounding box center [865, 143] width 100 height 19
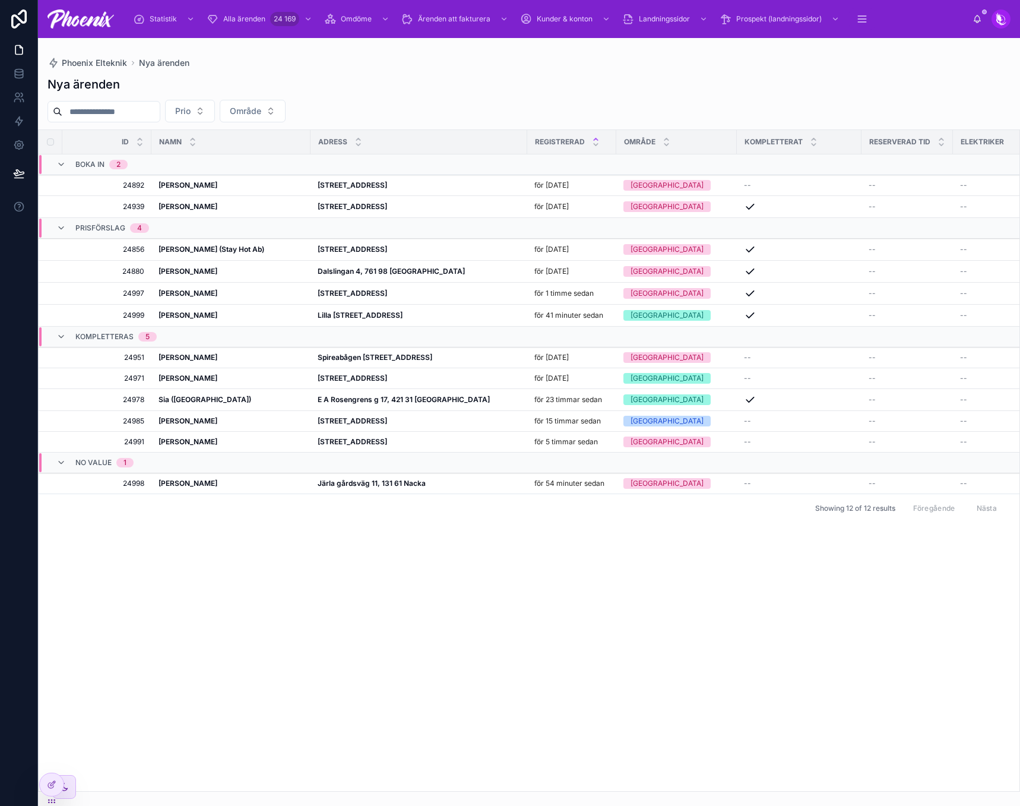
click at [259, 30] on div "Statistik Alla ärenden 24 169 Omdöme Ärenden att fakturera Kunder & konton Land…" at bounding box center [548, 19] width 849 height 26
click at [260, 24] on div "Alla ärenden 24 169" at bounding box center [261, 19] width 108 height 19
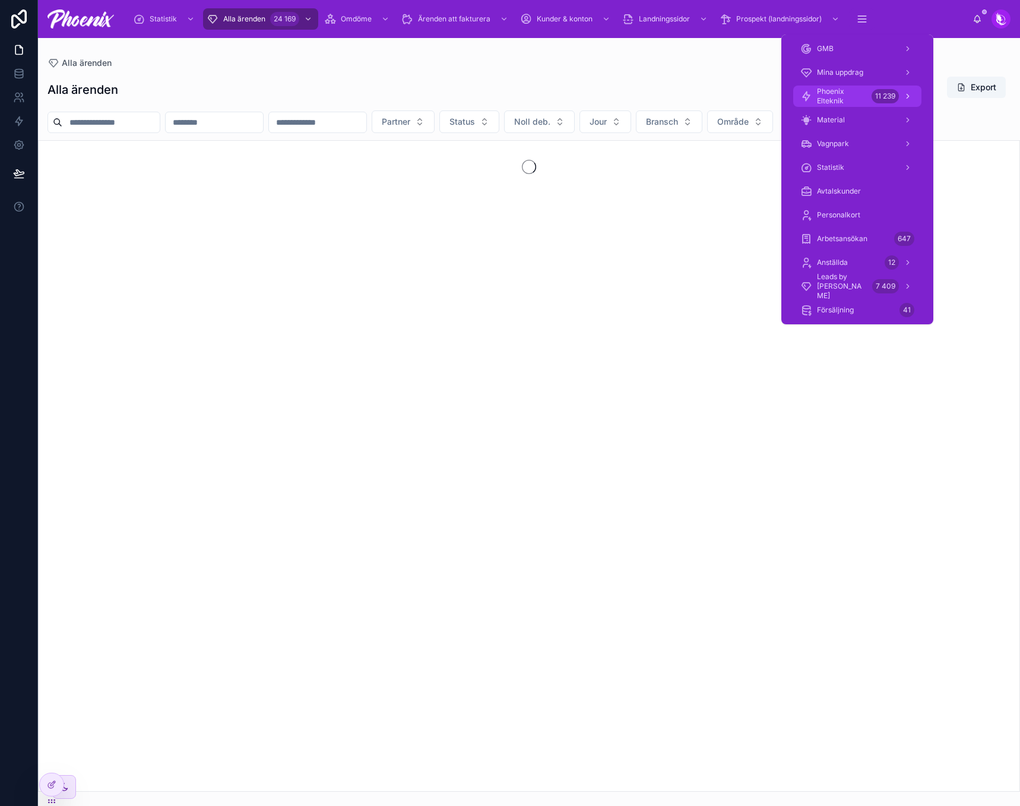
click at [866, 86] on link "Phoenix Elteknik 11 239" at bounding box center [857, 96] width 128 height 21
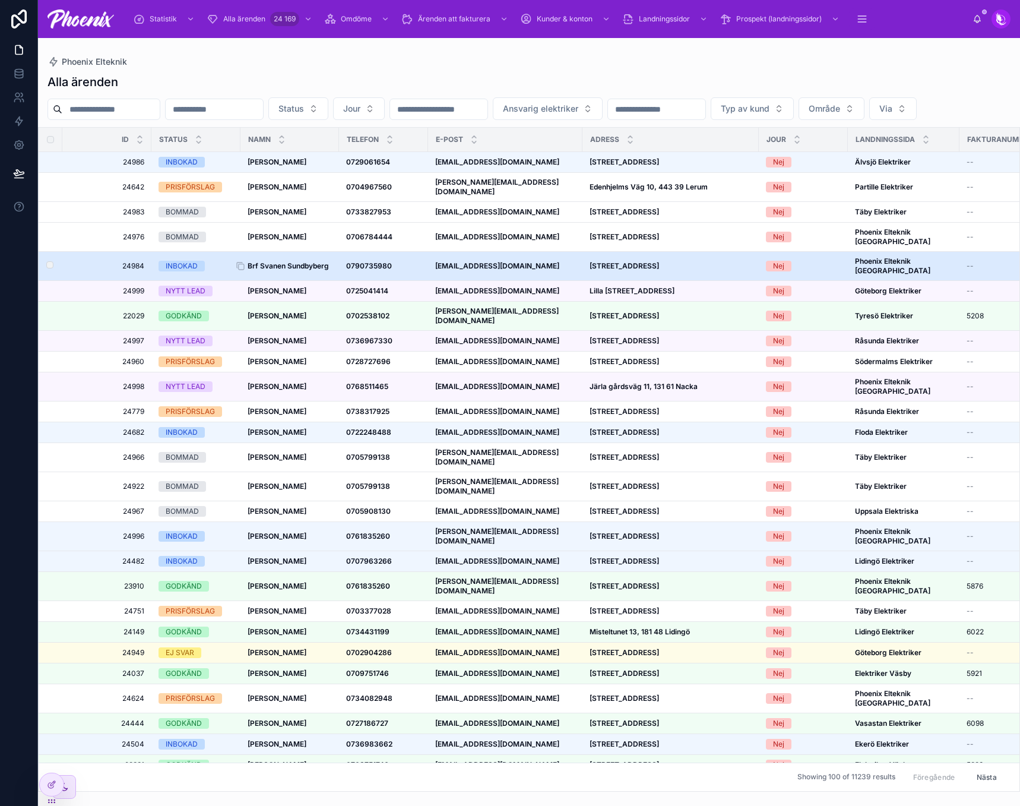
click at [304, 268] on strong "Brf Svanen Sundbyberg" at bounding box center [288, 265] width 81 height 9
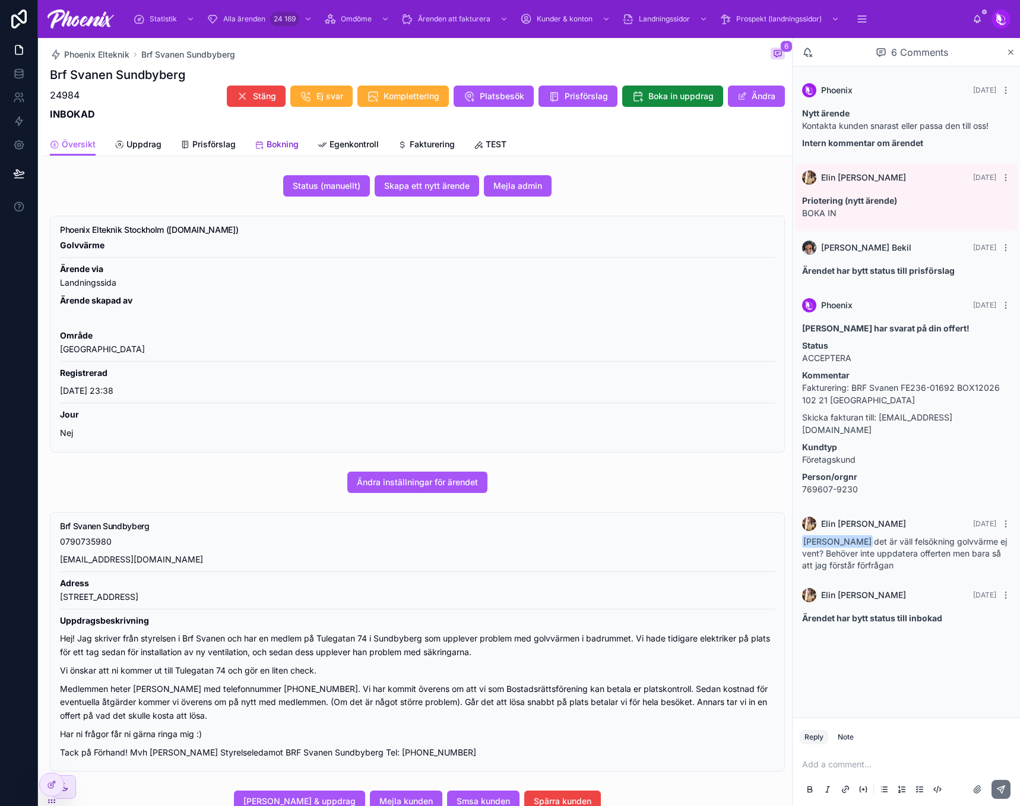
click at [259, 144] on icon at bounding box center [260, 145] width 10 height 10
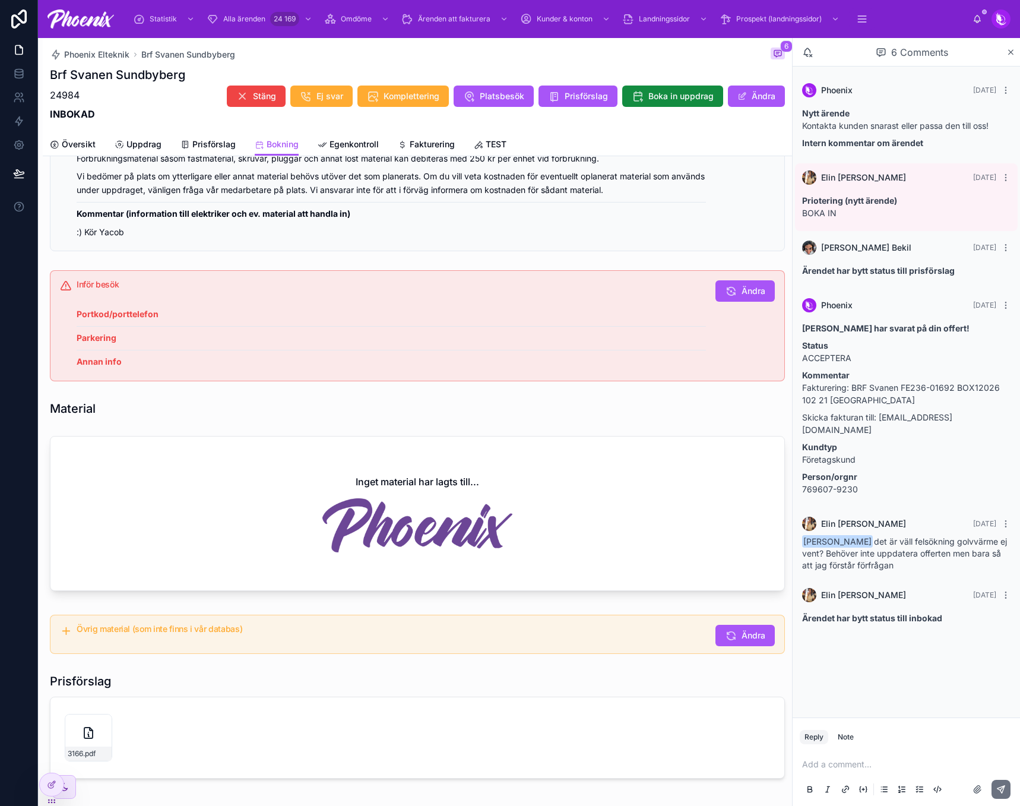
scroll to position [685, 0]
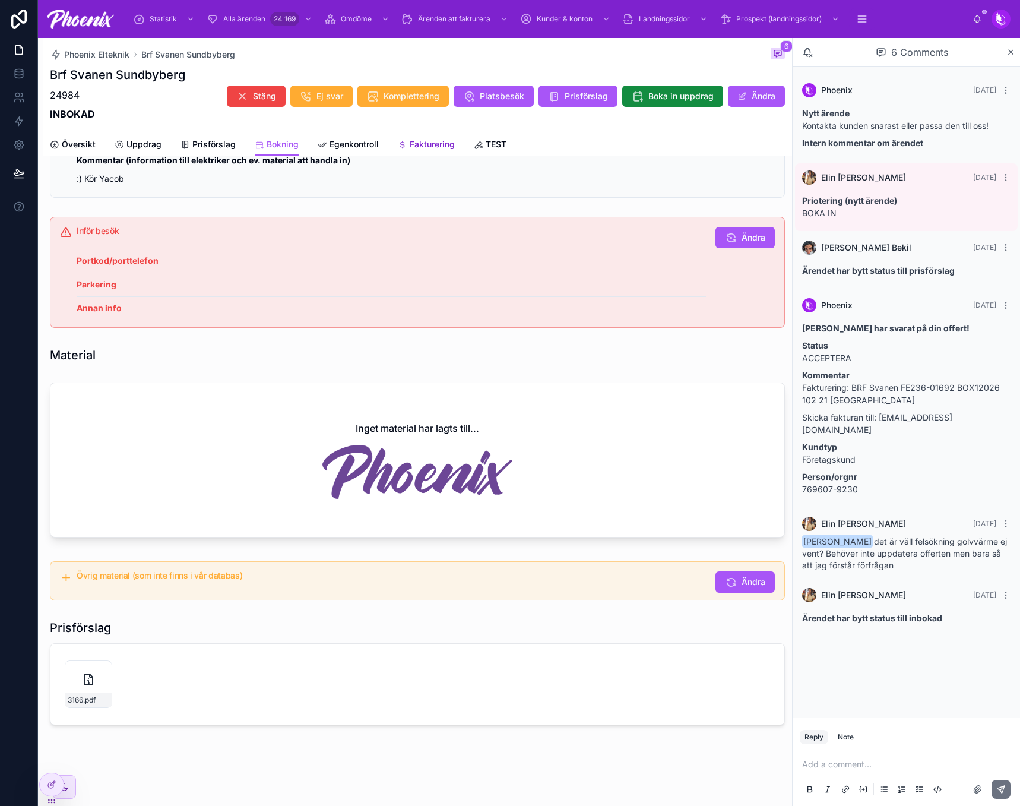
click at [420, 144] on span "Fakturering" at bounding box center [432, 144] width 45 height 12
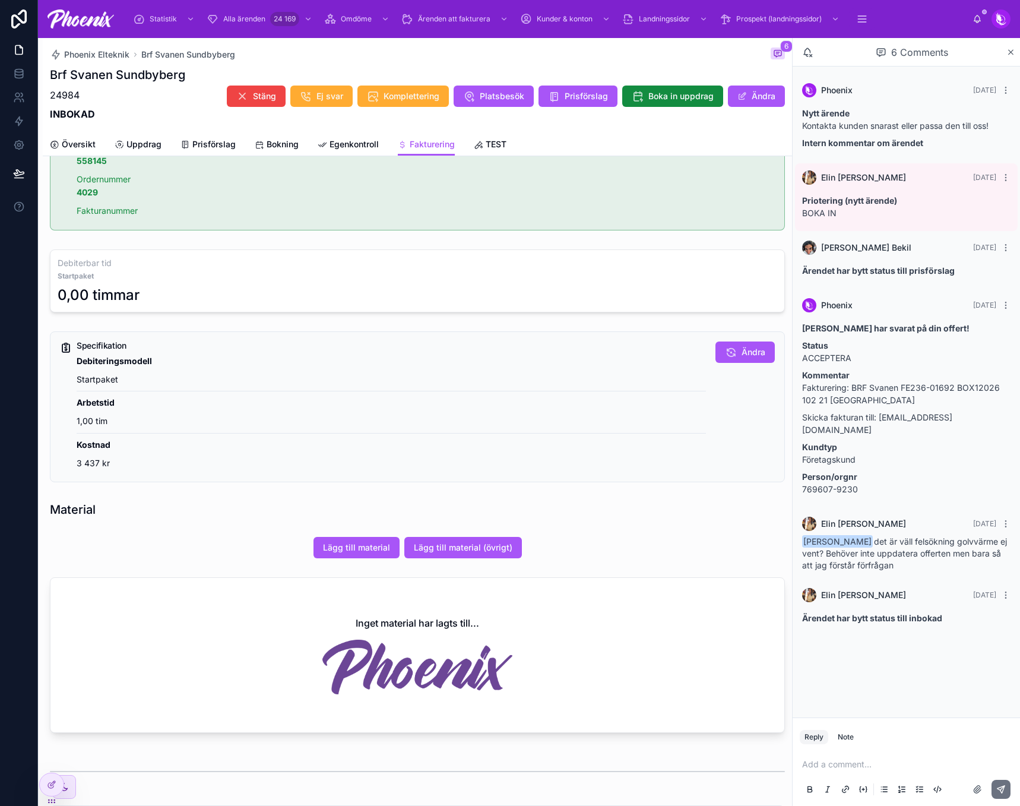
scroll to position [416, 0]
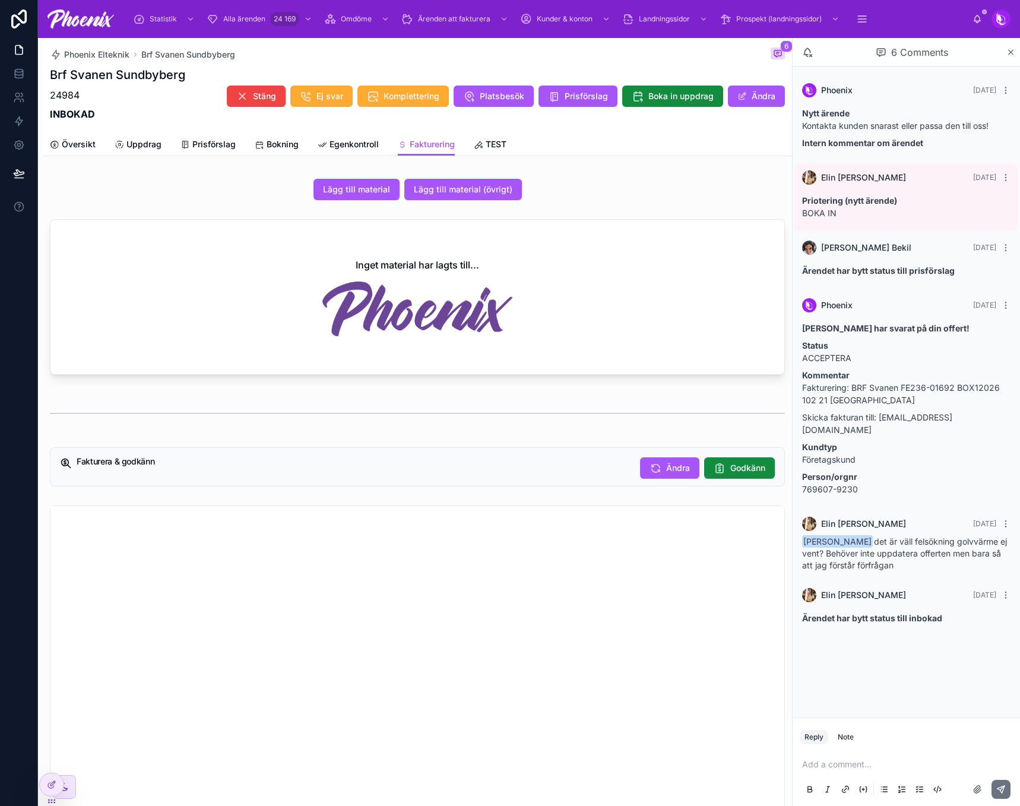
drag, startPoint x: 986, startPoint y: 426, endPoint x: 802, endPoint y: 390, distance: 187.7
click at [802, 390] on div "Phoenix [DATE] [PERSON_NAME] har svarat på din offert! Status ACCEPTERA Komment…" at bounding box center [906, 399] width 223 height 216
copy div "Fakturering: BRF Svanen FE236-01692 BOX12026 102 21 [GEOGRAPHIC_DATA] Skicka fa…"
click at [656, 94] on span "Boka in uppdrag" at bounding box center [681, 96] width 65 height 12
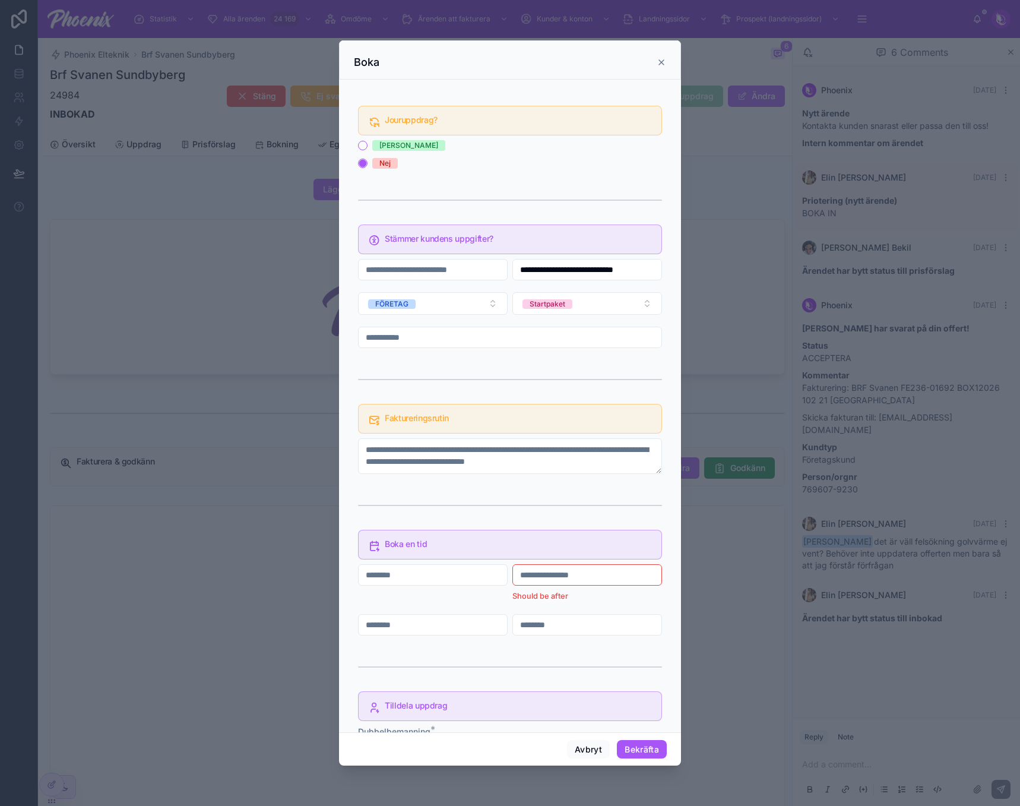
click at [663, 58] on icon at bounding box center [662, 63] width 10 height 10
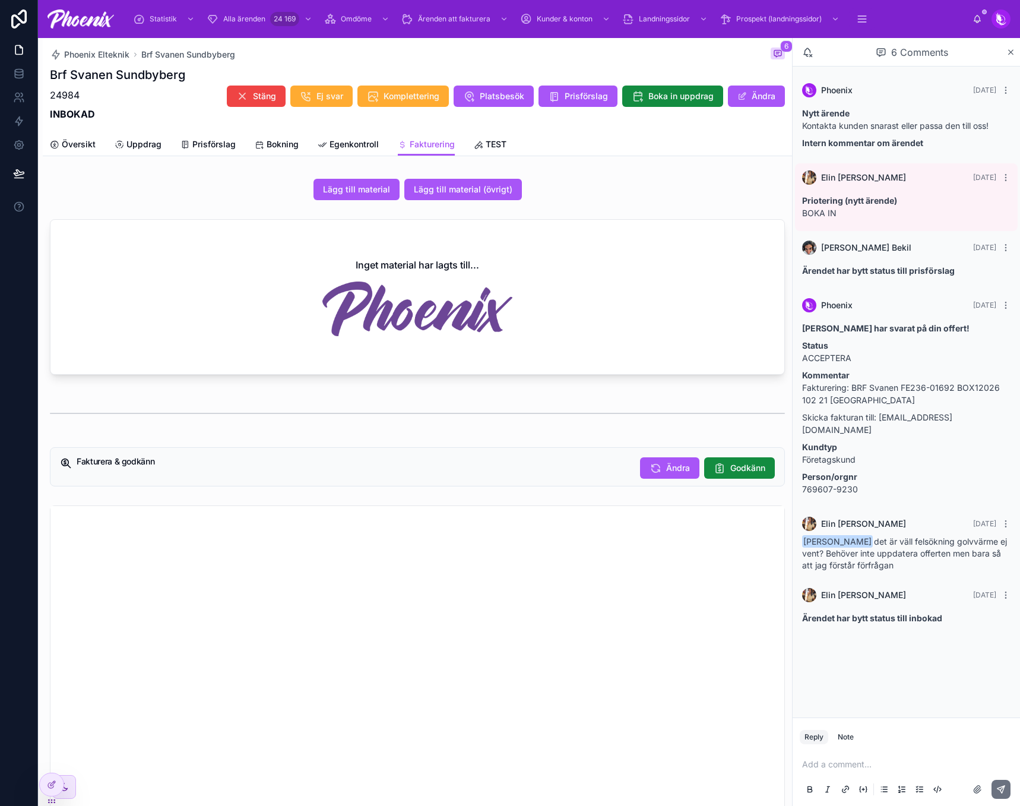
click at [884, 390] on p "Kommentar Fakturering: BRF Svanen FE236-01692 BOX12026 102 21 [GEOGRAPHIC_DATA]" at bounding box center [906, 387] width 208 height 37
drag, startPoint x: 944, startPoint y: 419, endPoint x: 982, endPoint y: 423, distance: 38.8
click at [947, 420] on p "Skicka fakturan till: [EMAIL_ADDRESS][DOMAIN_NAME]" at bounding box center [906, 423] width 208 height 25
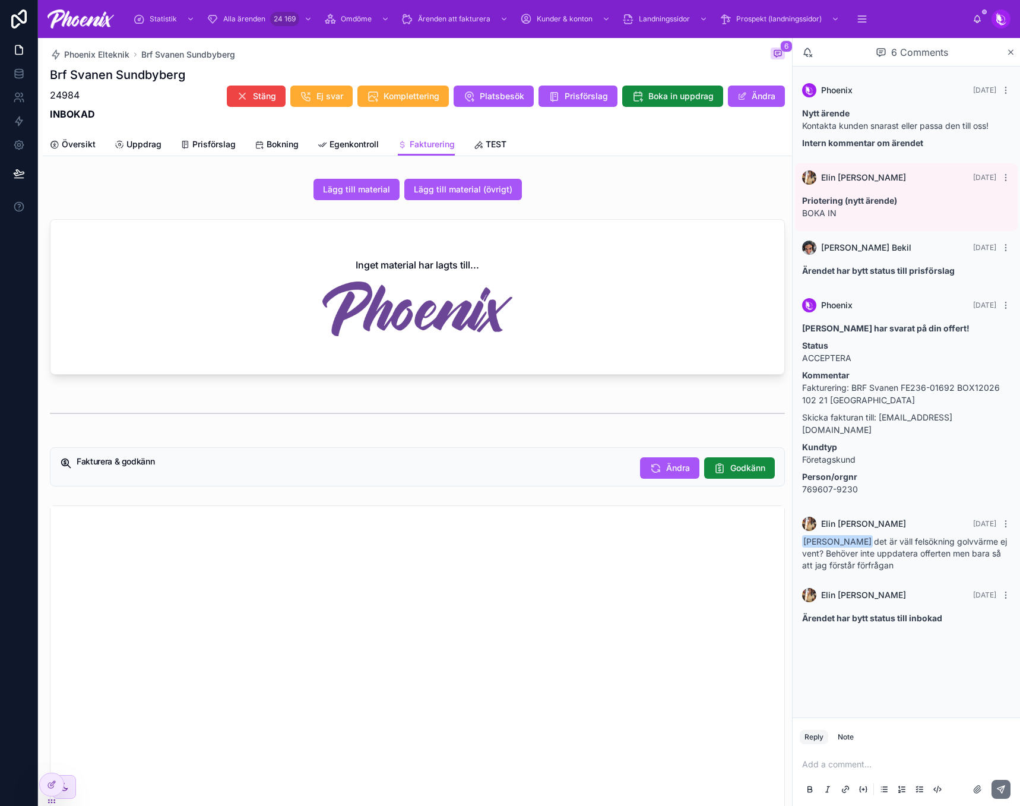
drag, startPoint x: 991, startPoint y: 434, endPoint x: 796, endPoint y: 390, distance: 199.6
click at [801, 389] on div "Phoenix [DATE] [PERSON_NAME] har svarat på din offert! Status ACCEPTERA Komment…" at bounding box center [906, 399] width 223 height 216
copy div "Fakturering: BRF Svanen FE236-01692 BOX12026 102 21 [GEOGRAPHIC_DATA] Skicka fa…"
click at [657, 479] on div "Fakturera & godkänn Ändra Godkänn" at bounding box center [417, 466] width 735 height 39
click at [666, 470] on span "Ändra" at bounding box center [678, 468] width 24 height 12
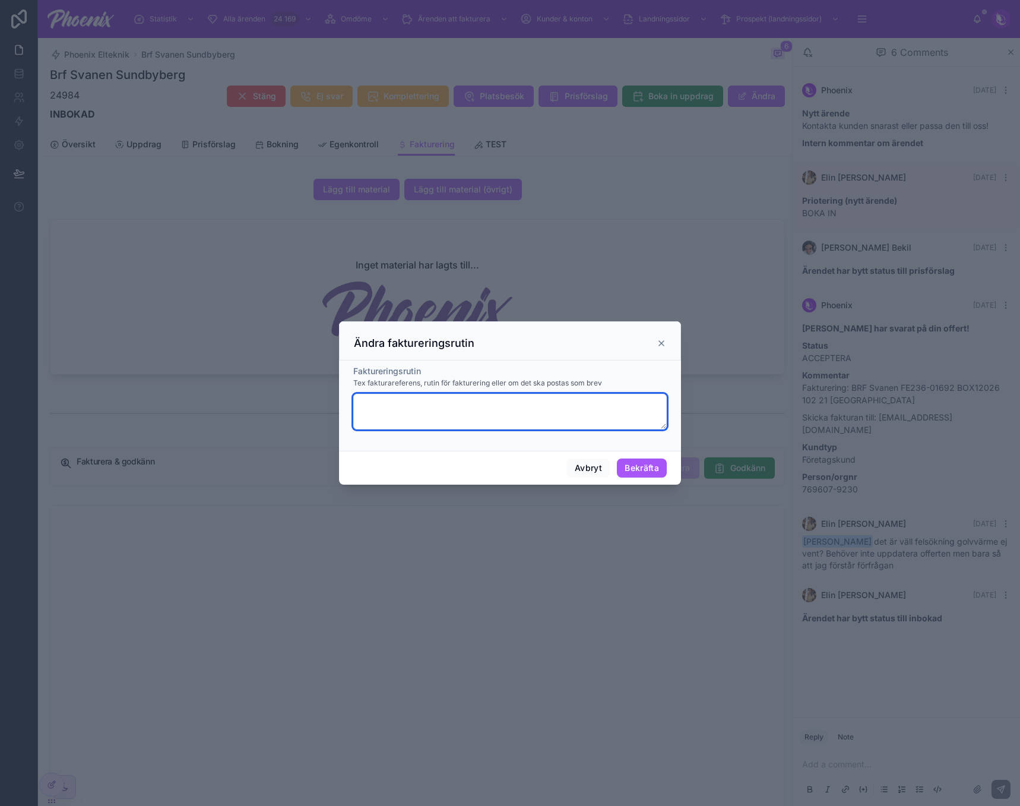
click at [454, 404] on textarea at bounding box center [510, 412] width 314 height 36
paste textarea "**********"
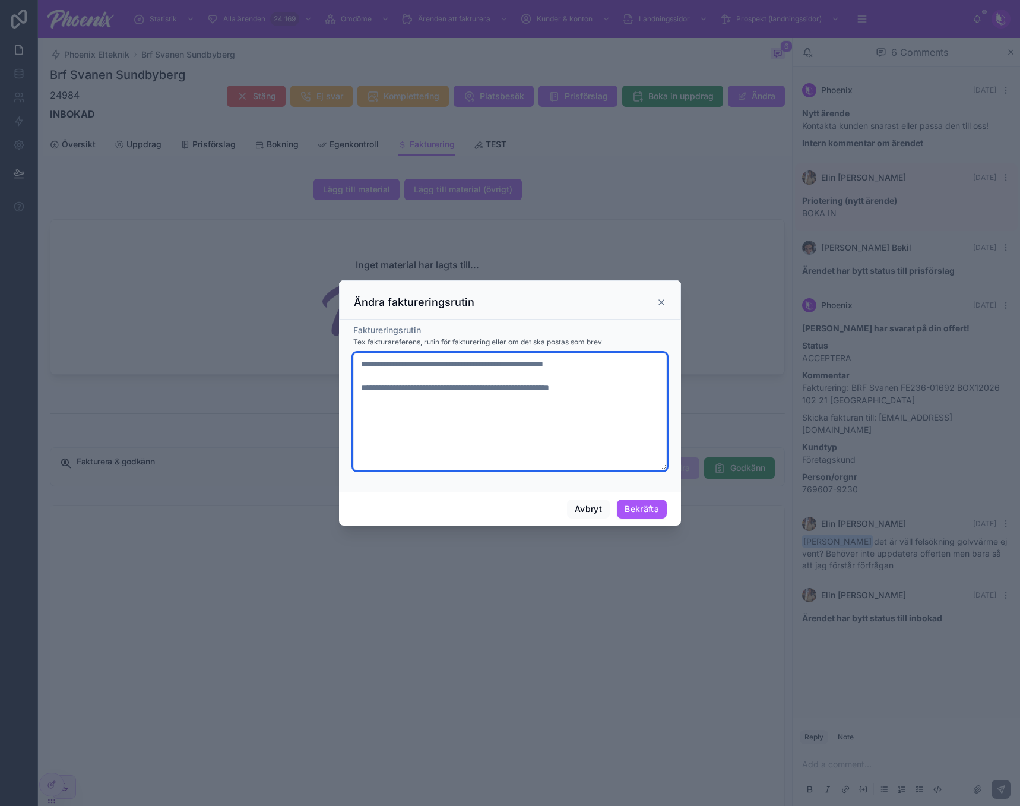
type textarea "**********"
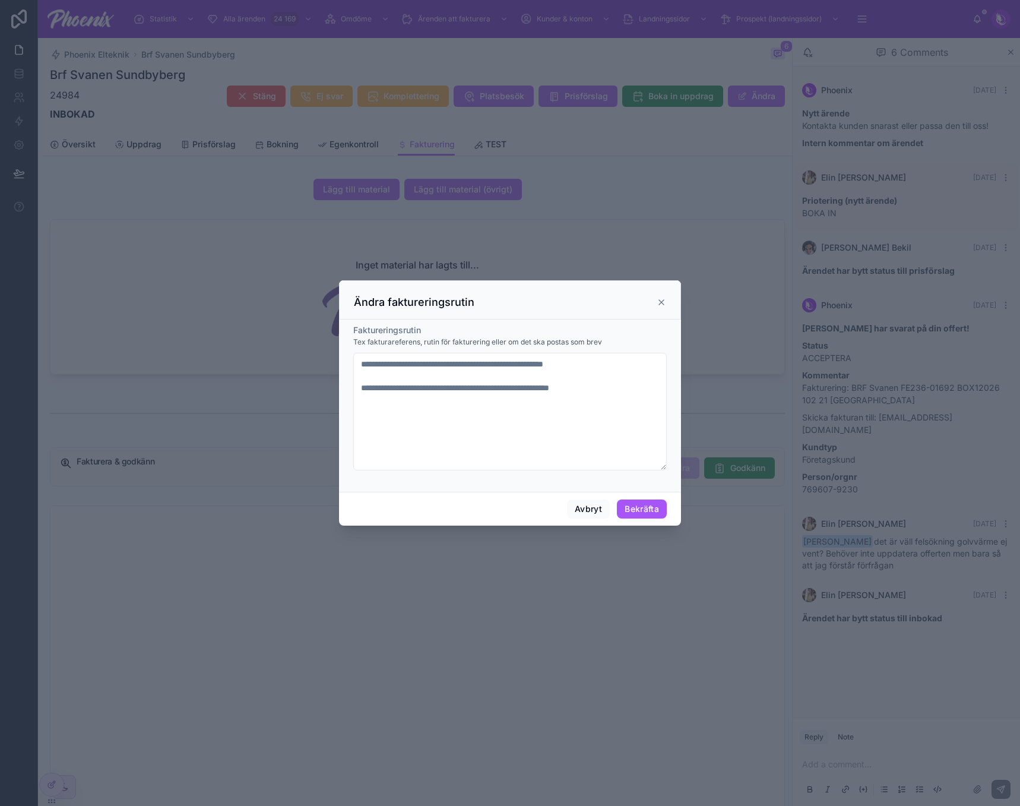
click at [672, 507] on div "Avbryt Bekräfta" at bounding box center [510, 509] width 342 height 34
click at [652, 508] on button "Bekräfta" at bounding box center [642, 508] width 50 height 19
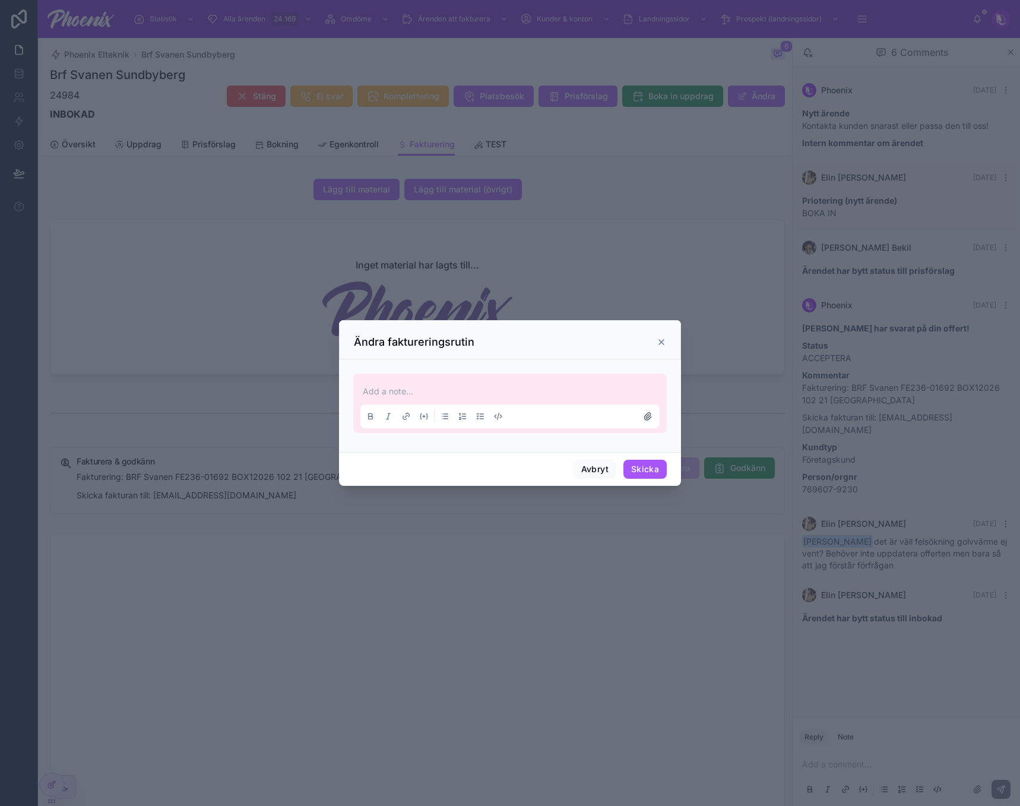
click at [665, 342] on icon at bounding box center [662, 342] width 10 height 10
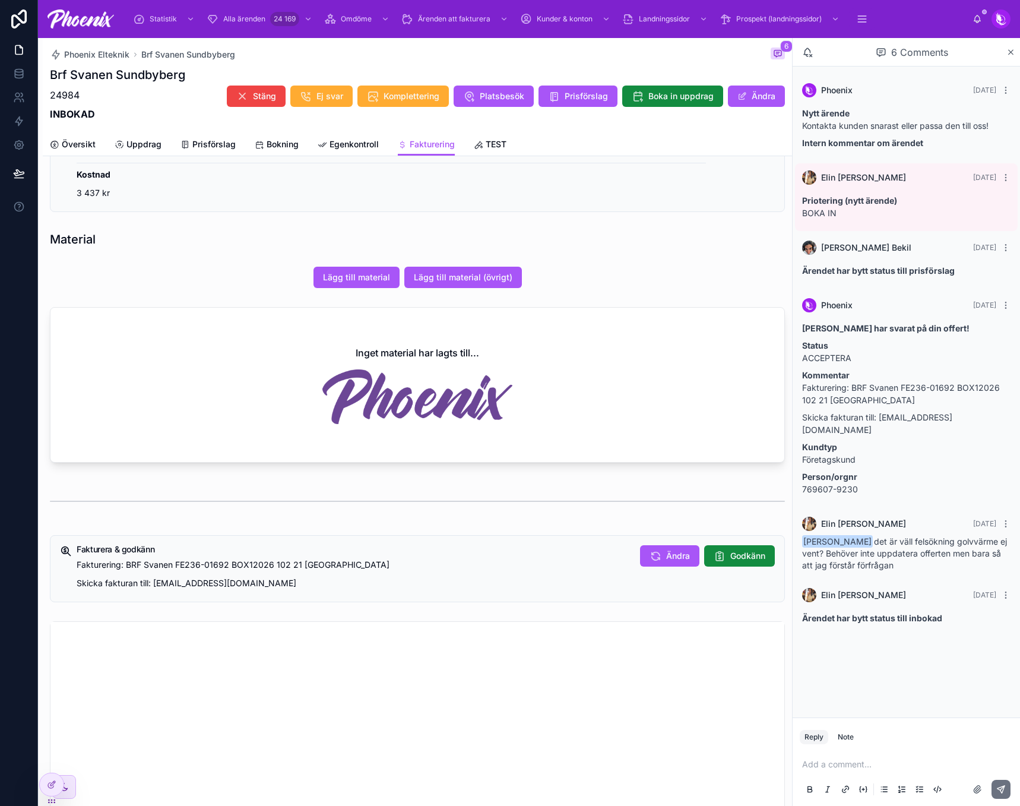
scroll to position [0, 0]
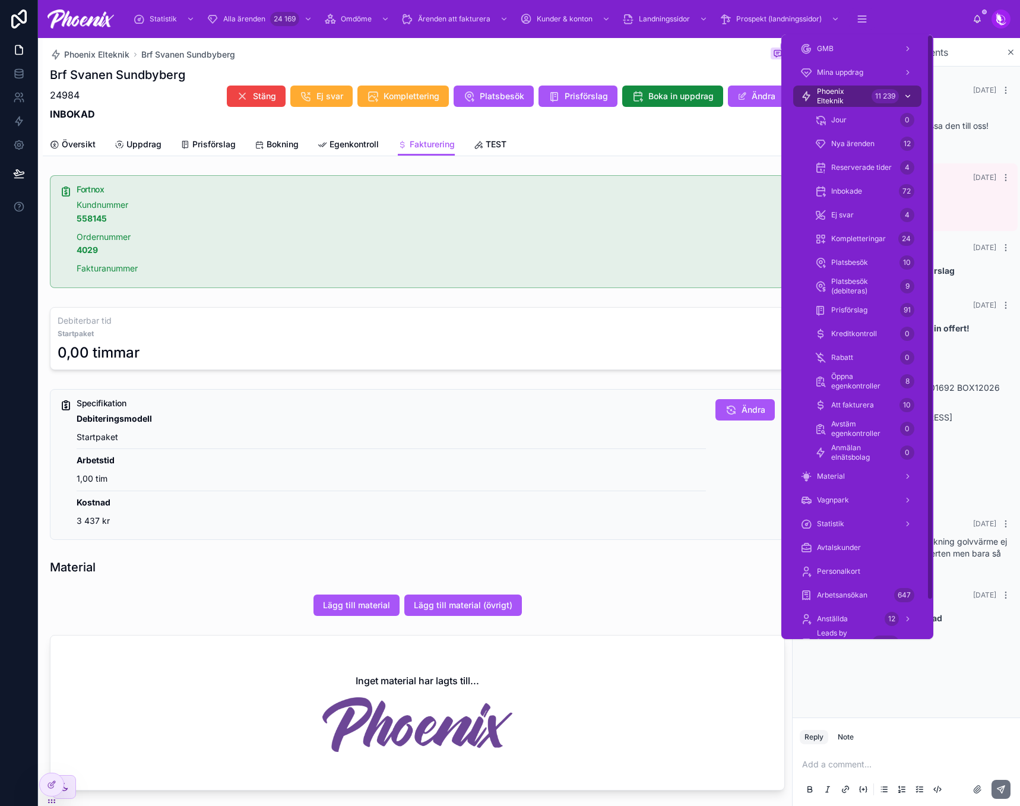
click at [858, 94] on span "Phoenix Elteknik" at bounding box center [842, 96] width 50 height 19
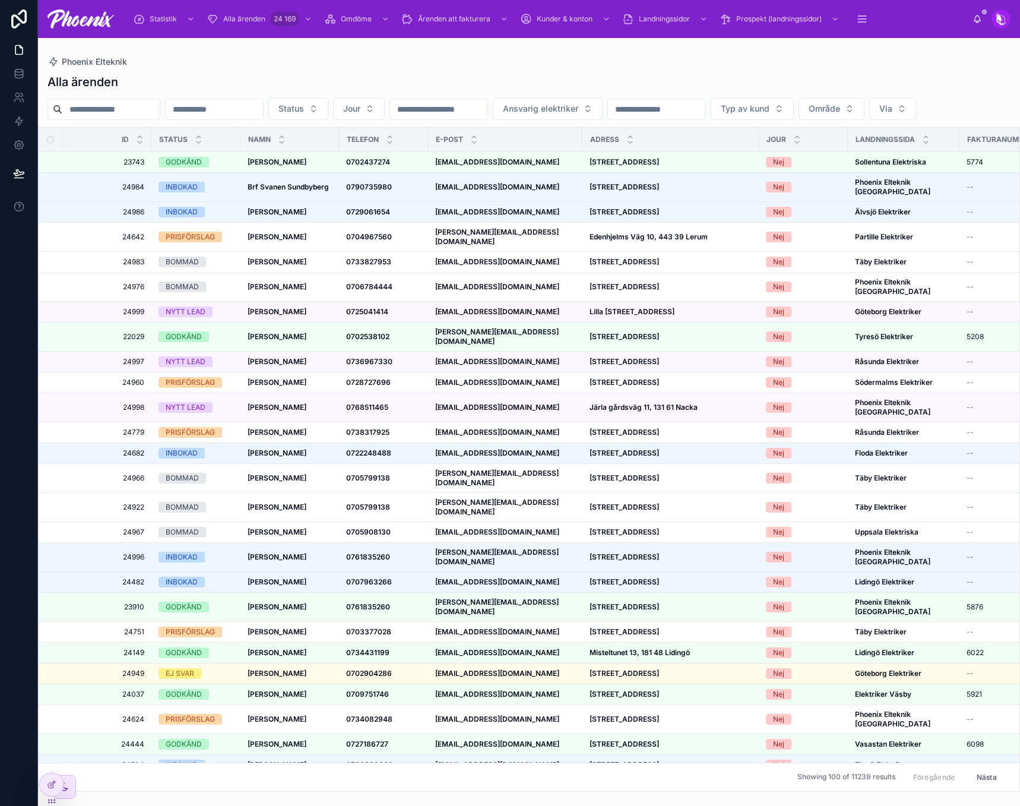
click at [160, 103] on input "text" at bounding box center [110, 109] width 97 height 17
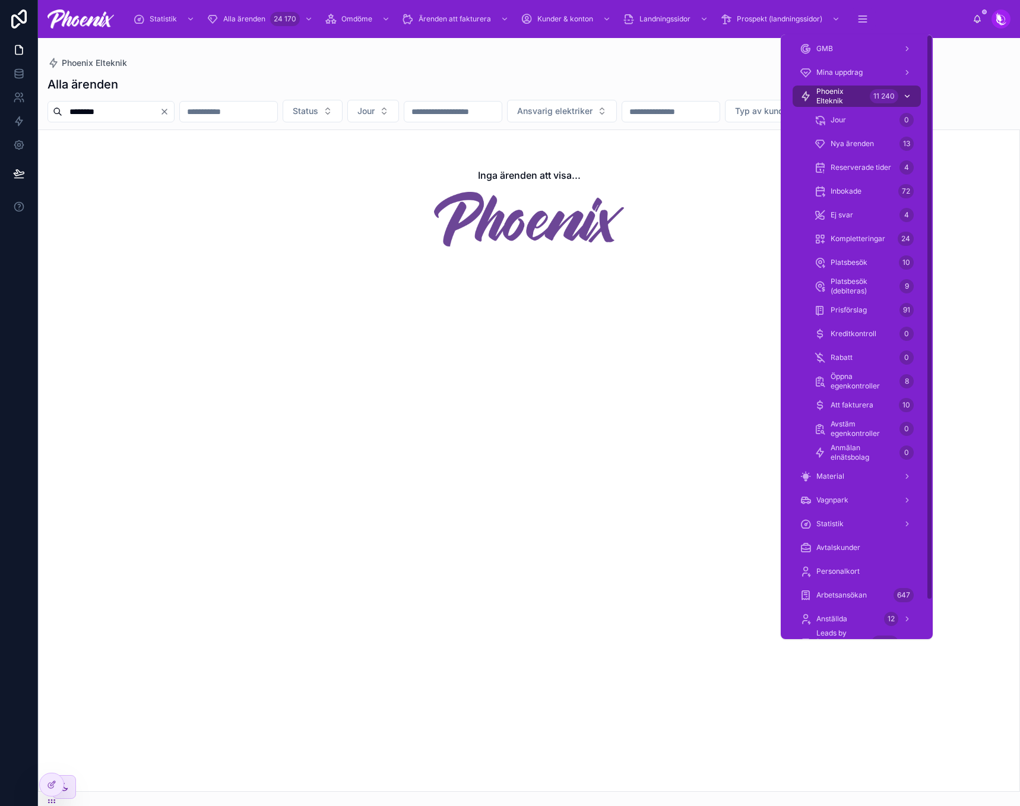
type input "********"
click at [872, 93] on div "11 240" at bounding box center [884, 96] width 29 height 14
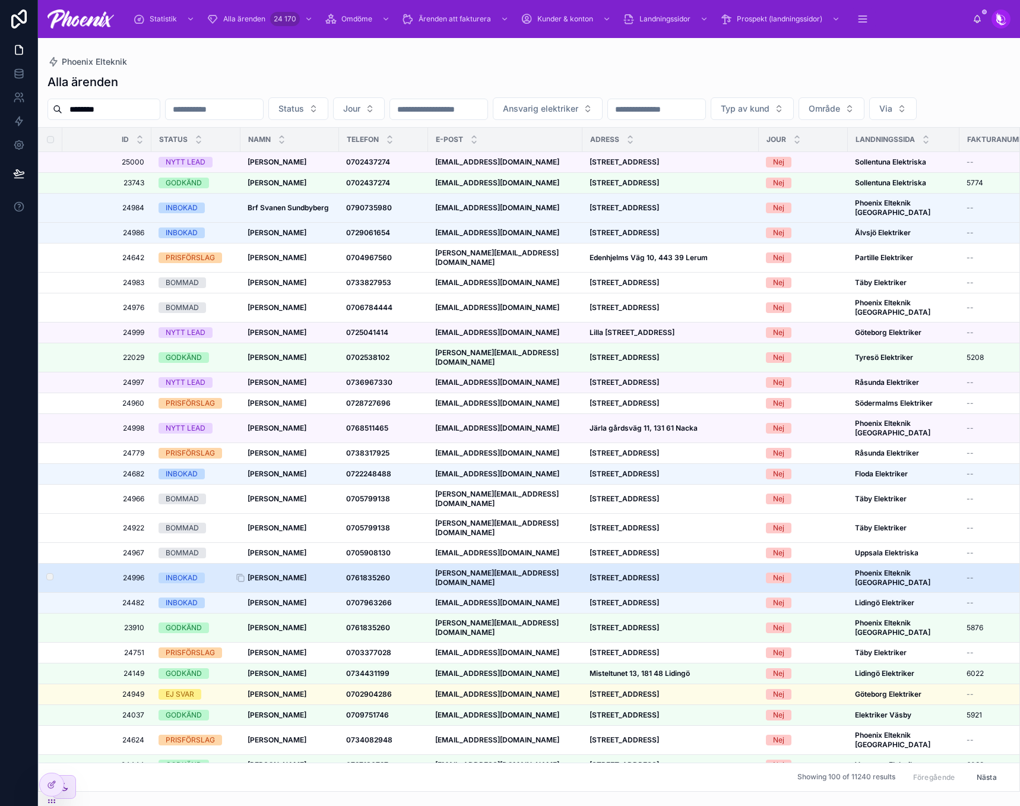
click at [304, 573] on strong "[PERSON_NAME]" at bounding box center [277, 577] width 59 height 9
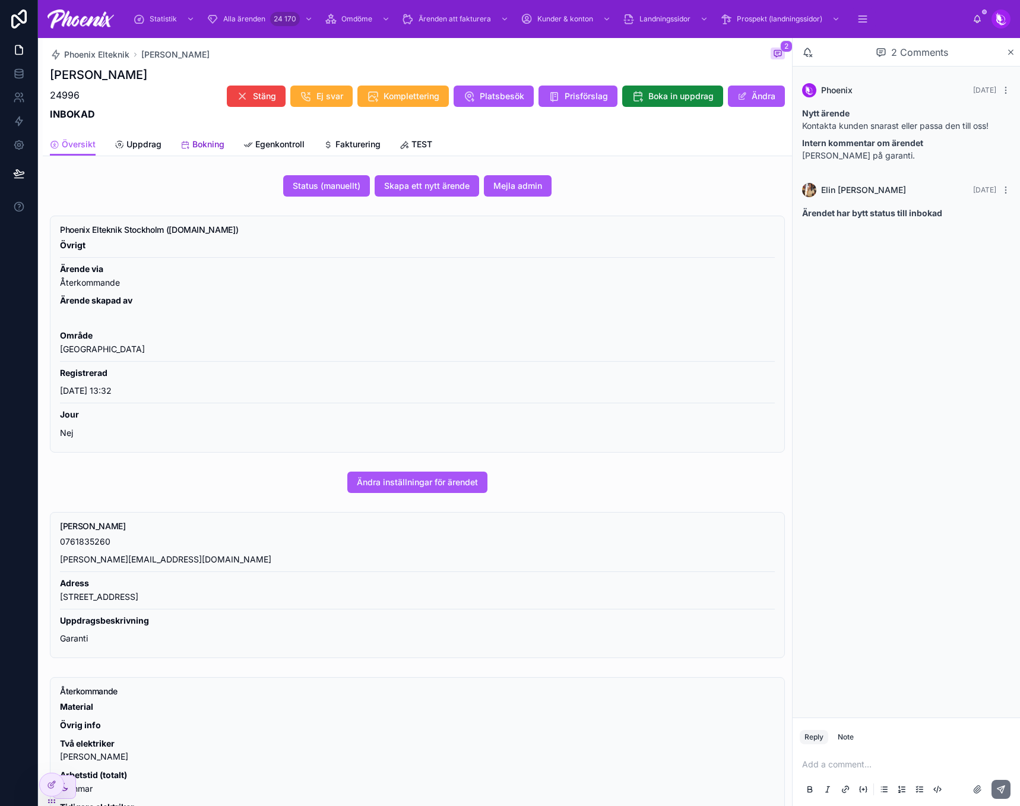
click at [197, 141] on span "Bokning" at bounding box center [208, 144] width 32 height 12
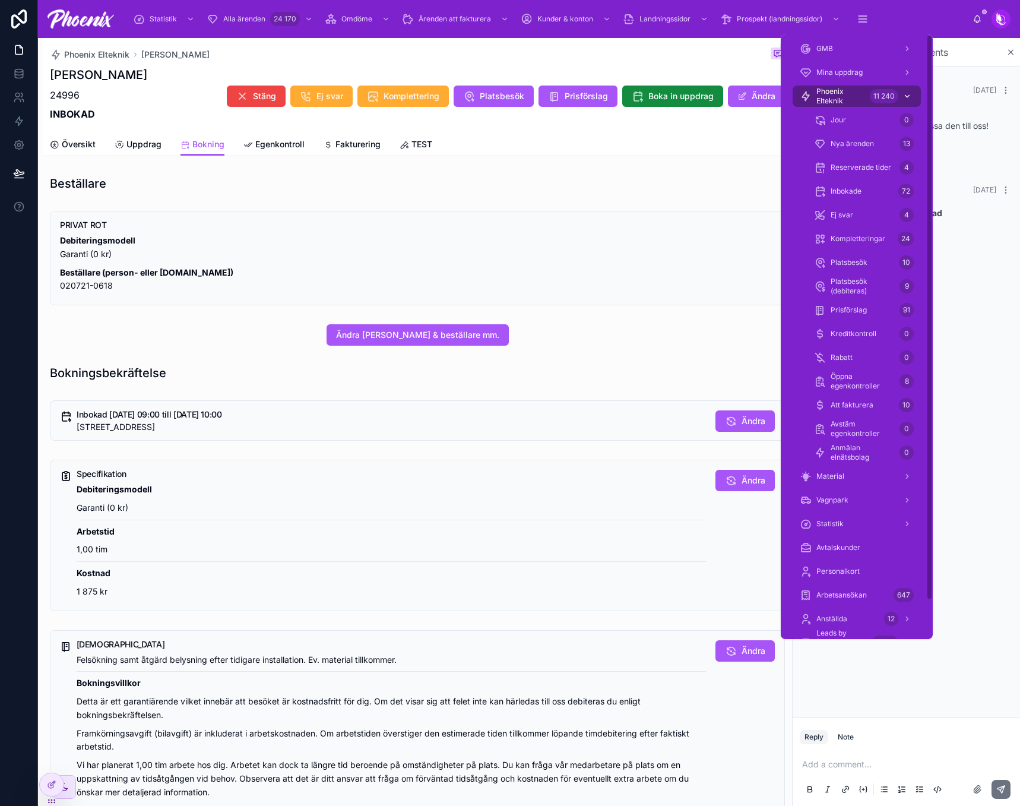
click at [867, 86] on link "Phoenix Elteknik 11 240" at bounding box center [857, 96] width 128 height 21
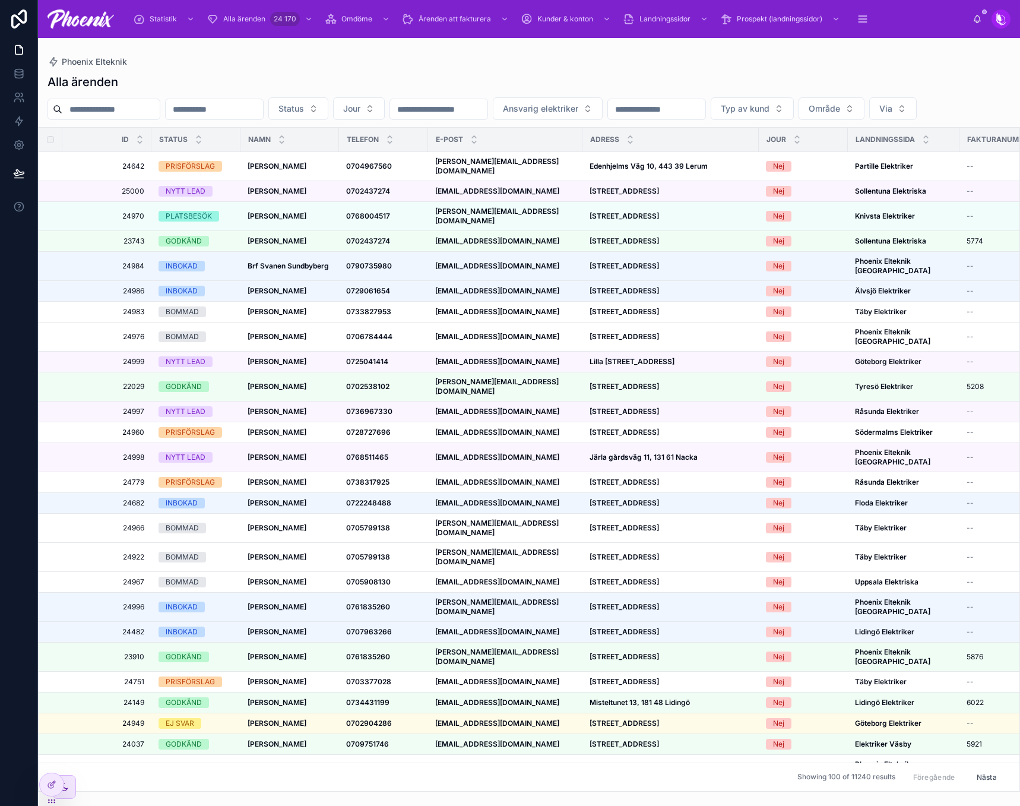
drag, startPoint x: 113, startPoint y: 112, endPoint x: 126, endPoint y: 104, distance: 16.0
click at [113, 112] on input "text" at bounding box center [110, 109] width 97 height 17
paste input "*****"
type input "*****"
click at [205, 80] on div "Alla ärenden" at bounding box center [529, 82] width 963 height 17
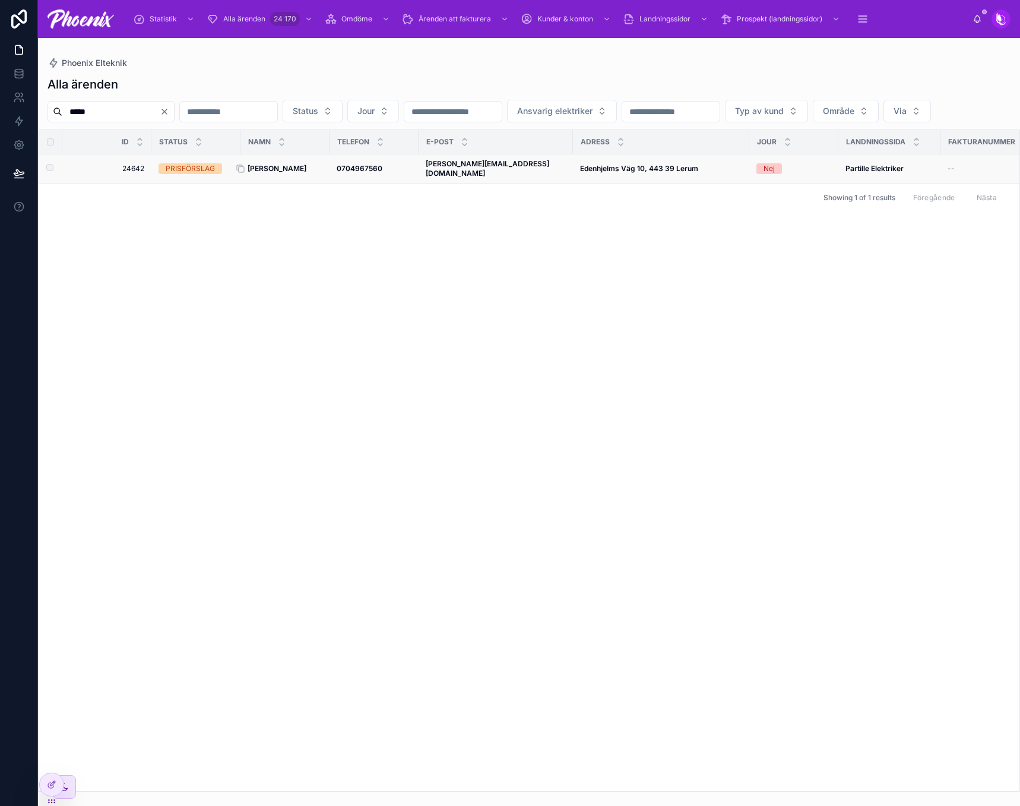
click at [288, 173] on strong "[PERSON_NAME]" at bounding box center [277, 168] width 59 height 9
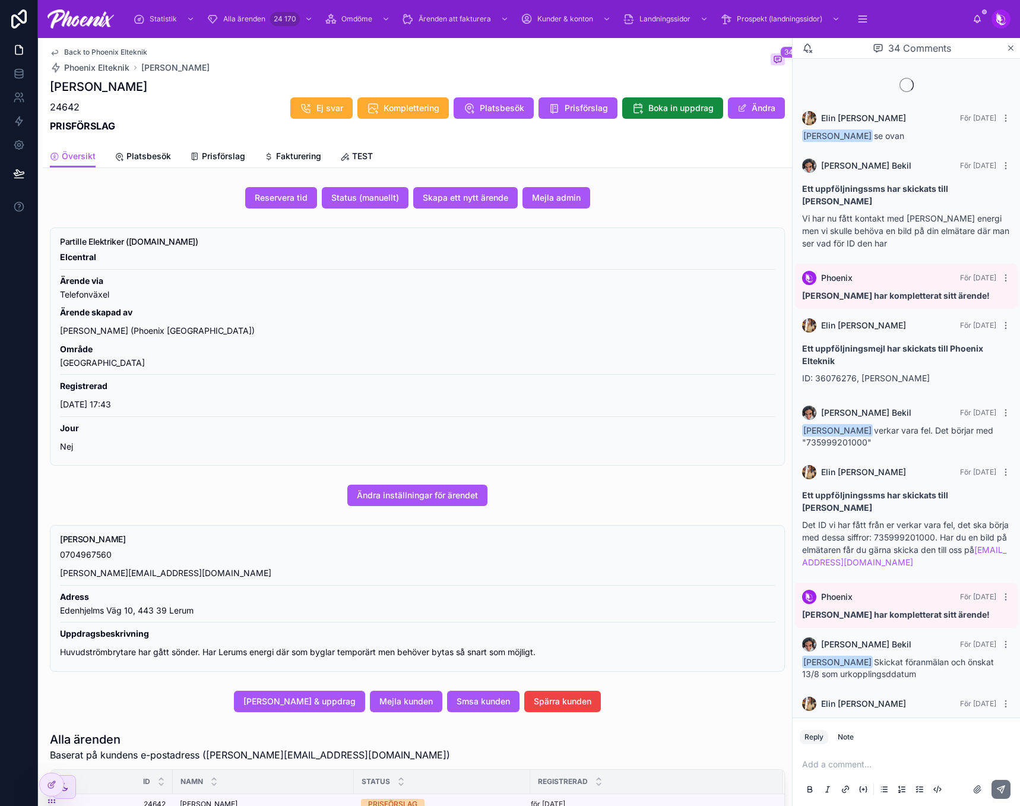
scroll to position [1884, 0]
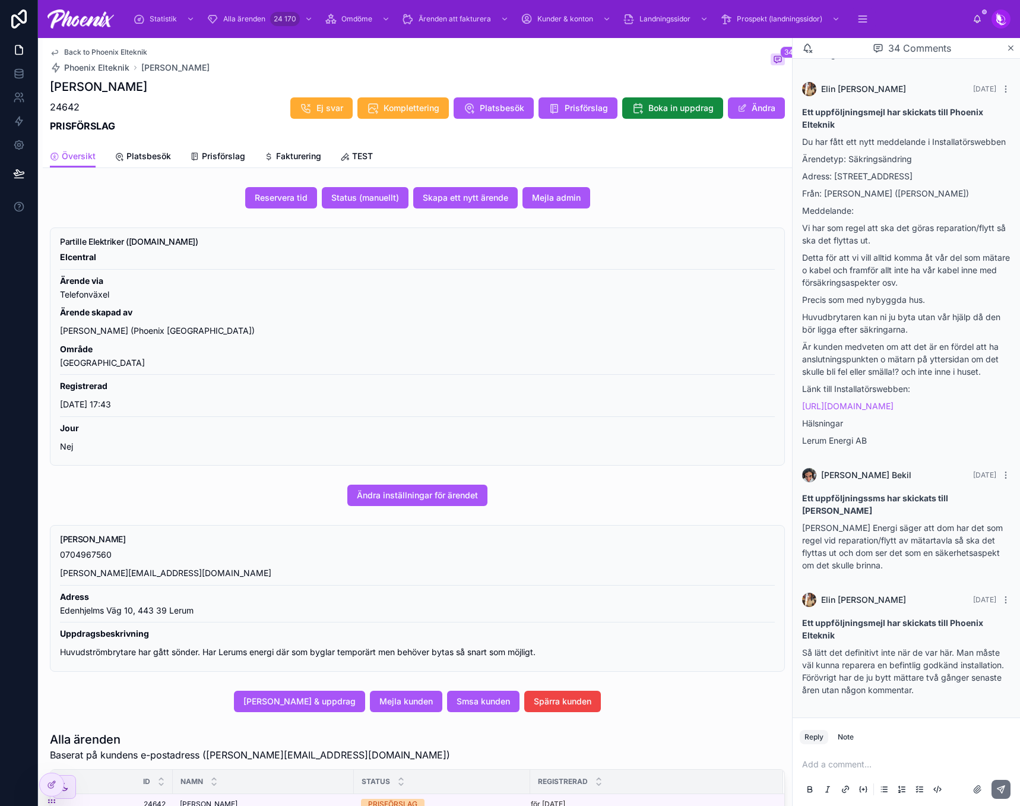
click at [106, 558] on p "0704967560" at bounding box center [417, 555] width 715 height 14
copy p "0704967560"
click at [464, 708] on button "Smsa kunden" at bounding box center [483, 701] width 72 height 21
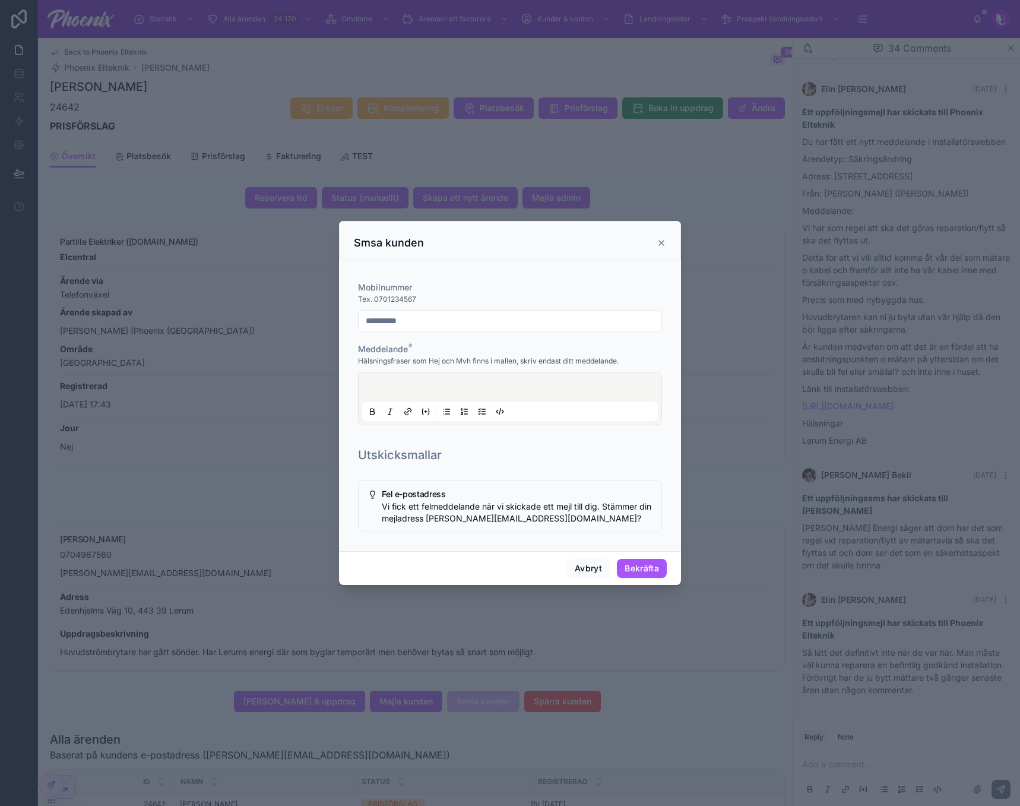
click at [431, 381] on div at bounding box center [510, 398] width 296 height 45
click at [432, 394] on div at bounding box center [510, 398] width 296 height 45
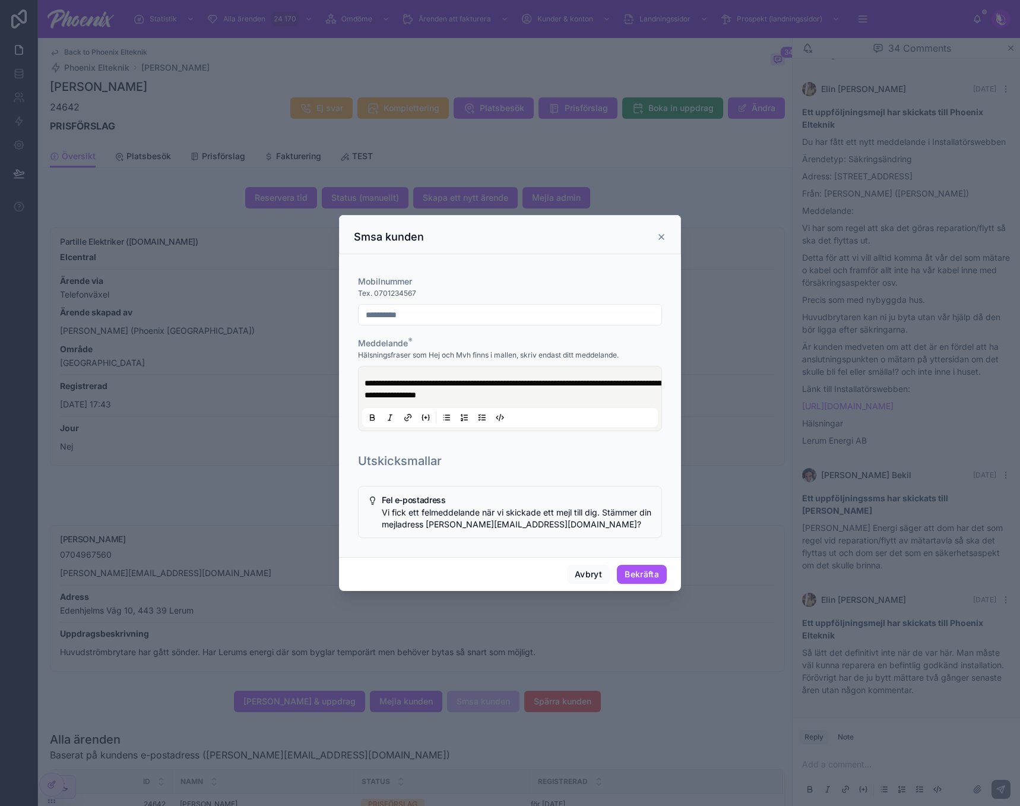
drag, startPoint x: 506, startPoint y: 386, endPoint x: 495, endPoint y: 394, distance: 13.2
click at [549, 398] on p "**********" at bounding box center [513, 389] width 296 height 24
drag, startPoint x: 579, startPoint y: 593, endPoint x: 581, endPoint y: 571, distance: 22.1
click at [579, 586] on div "**********" at bounding box center [510, 403] width 1020 height 806
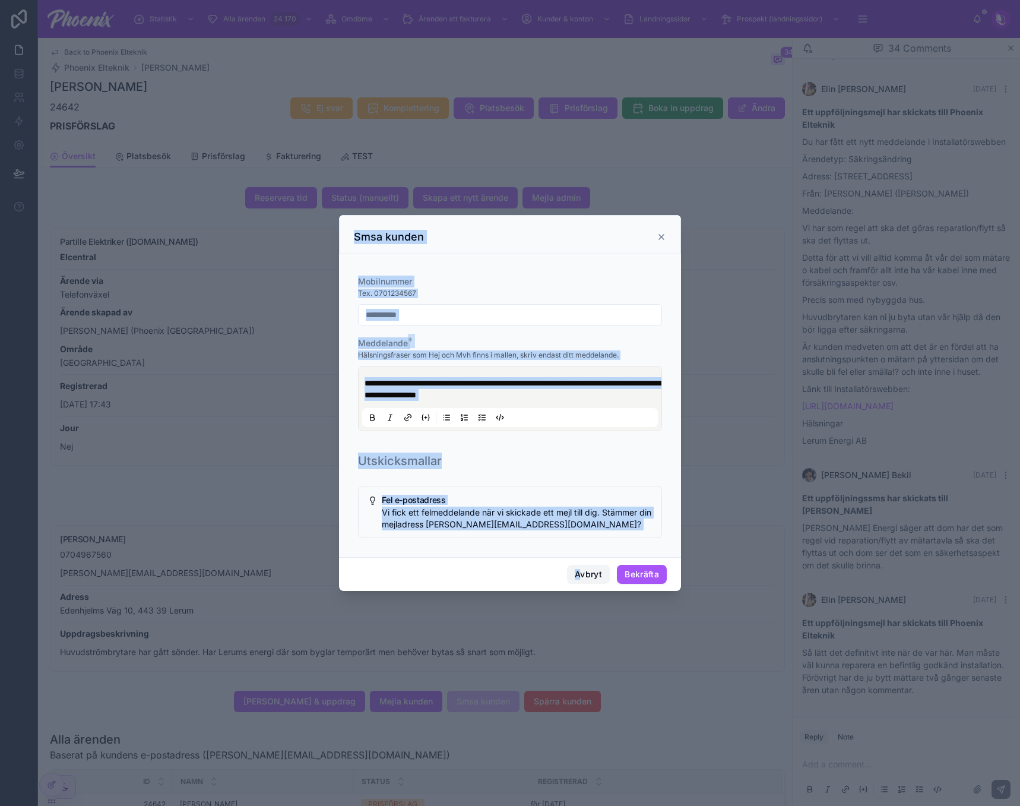
click at [581, 571] on button "Avbryt" at bounding box center [588, 574] width 43 height 19
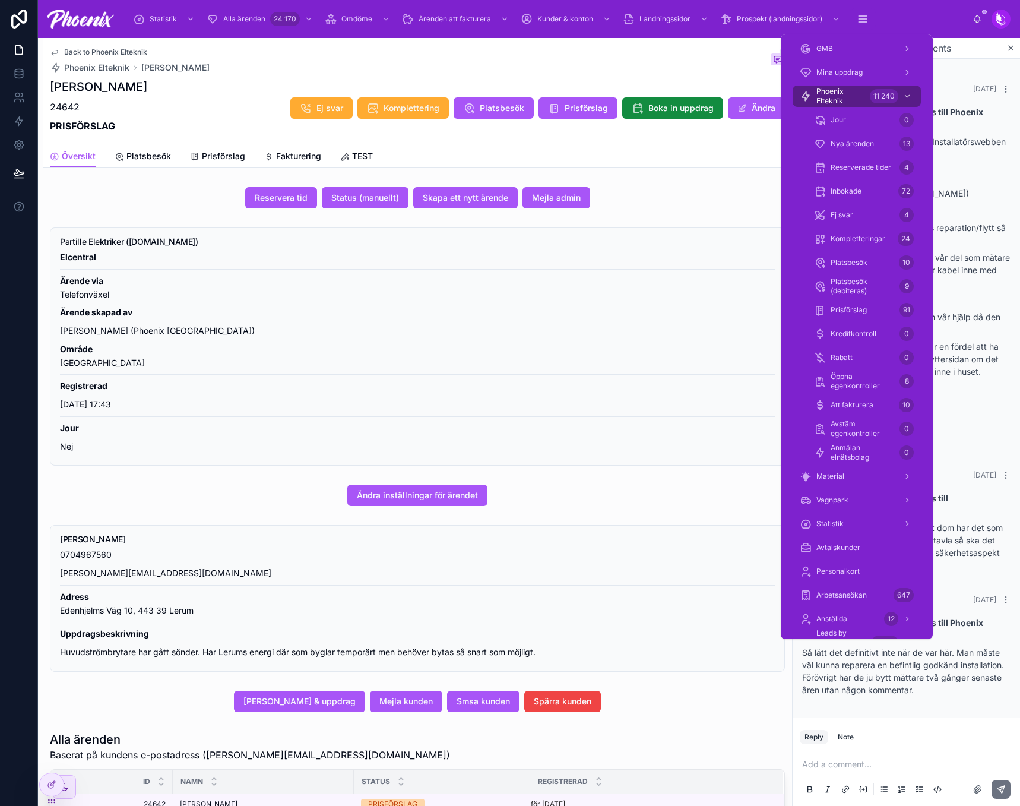
click at [663, 232] on div "Partille Elektriker ([DOMAIN_NAME]) Elcentral Ärende via Telefonväxel Ärende sk…" at bounding box center [417, 346] width 735 height 238
click at [900, 135] on div "13" at bounding box center [907, 143] width 14 height 19
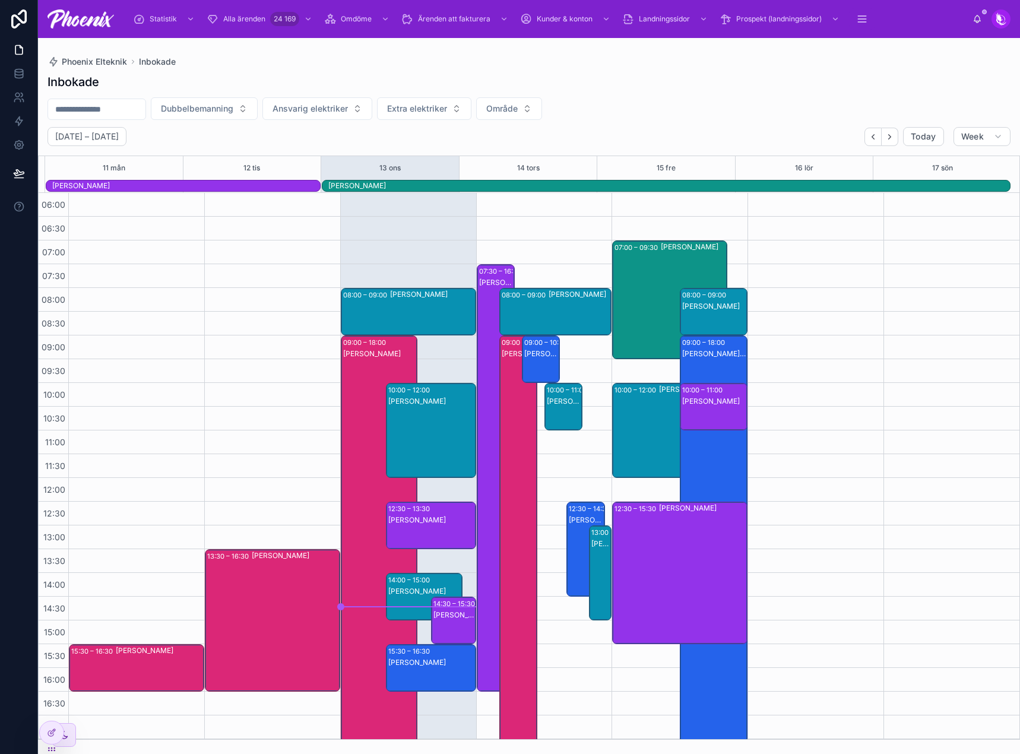
scroll to position [285, 0]
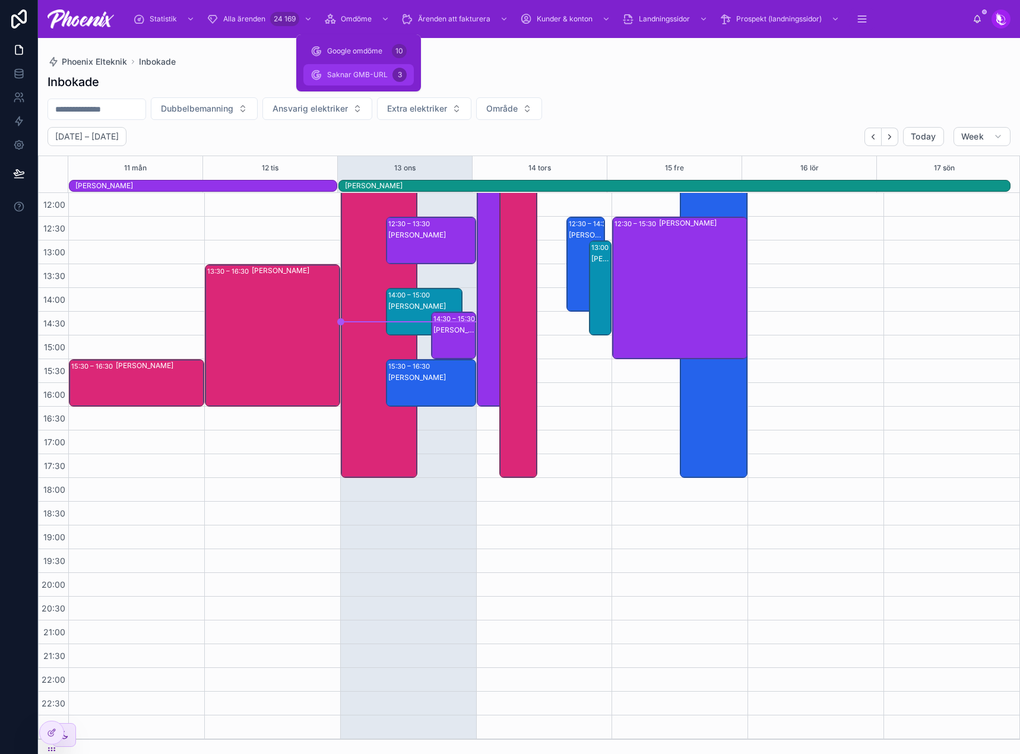
click at [340, 81] on div "Saknar GMB-URL 3" at bounding box center [359, 74] width 96 height 19
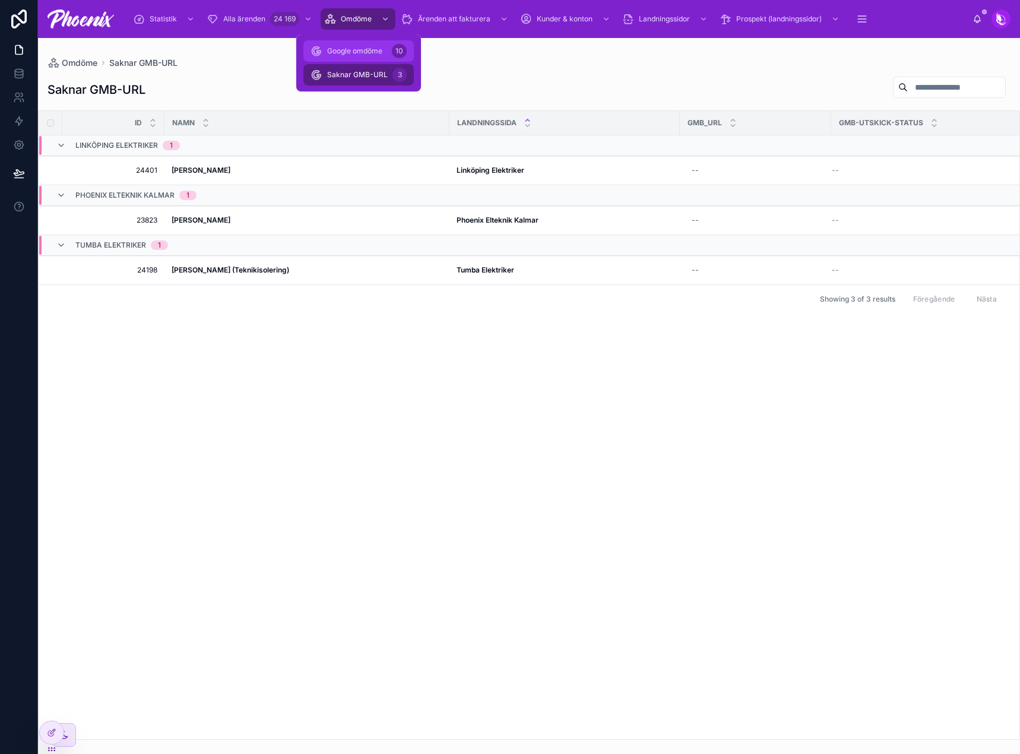
click at [357, 55] on span "Google omdöme" at bounding box center [354, 51] width 55 height 10
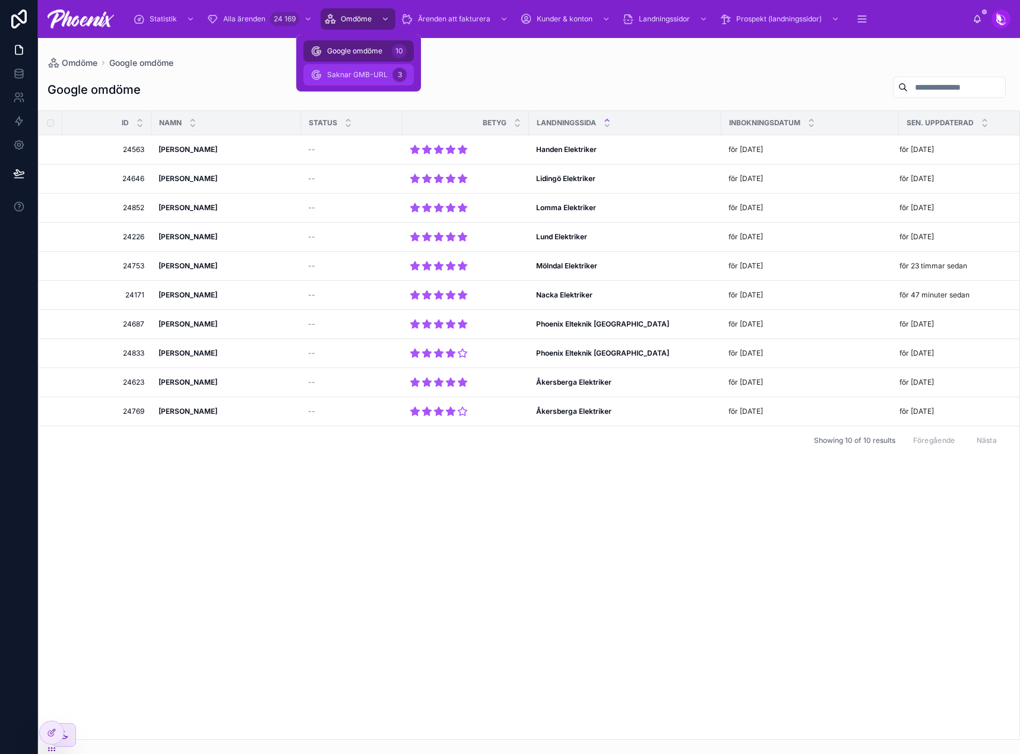
click at [362, 74] on span "Saknar GMB-URL" at bounding box center [357, 75] width 61 height 10
